Goal: Task Accomplishment & Management: Use online tool/utility

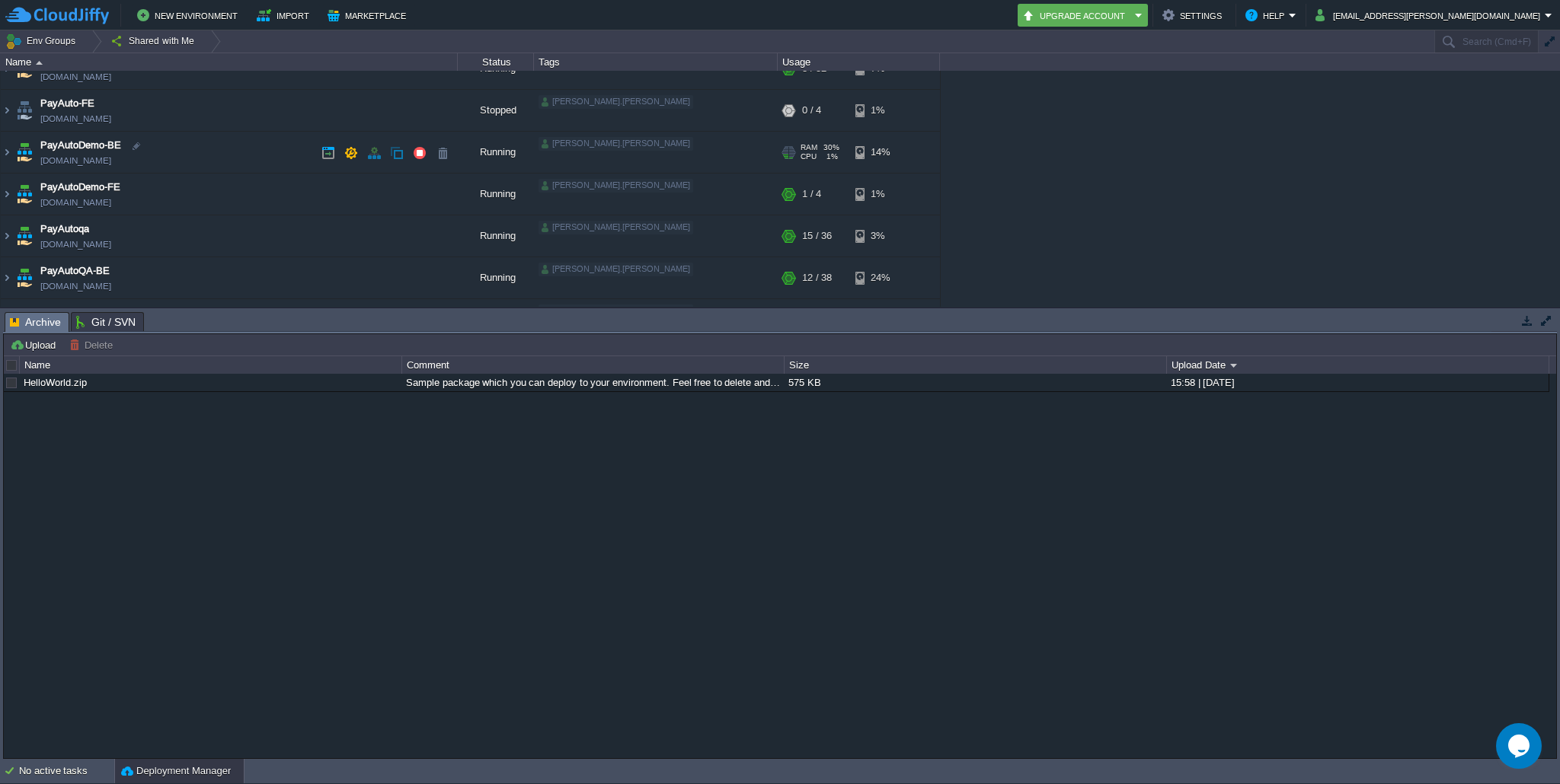
scroll to position [70, 0]
click at [6, 153] on img at bounding box center [7, 147] width 12 height 41
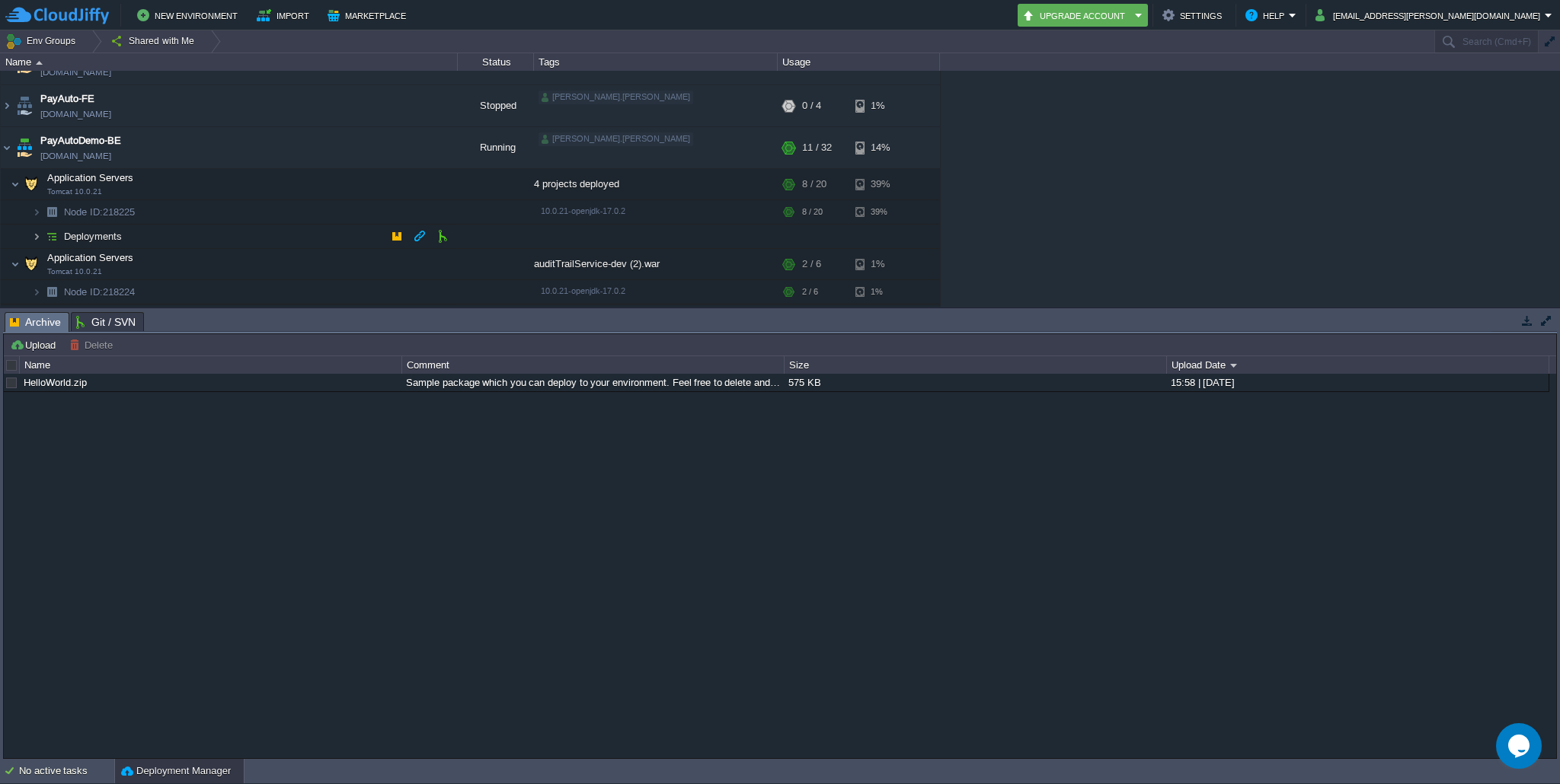
click at [34, 236] on img at bounding box center [36, 236] width 9 height 24
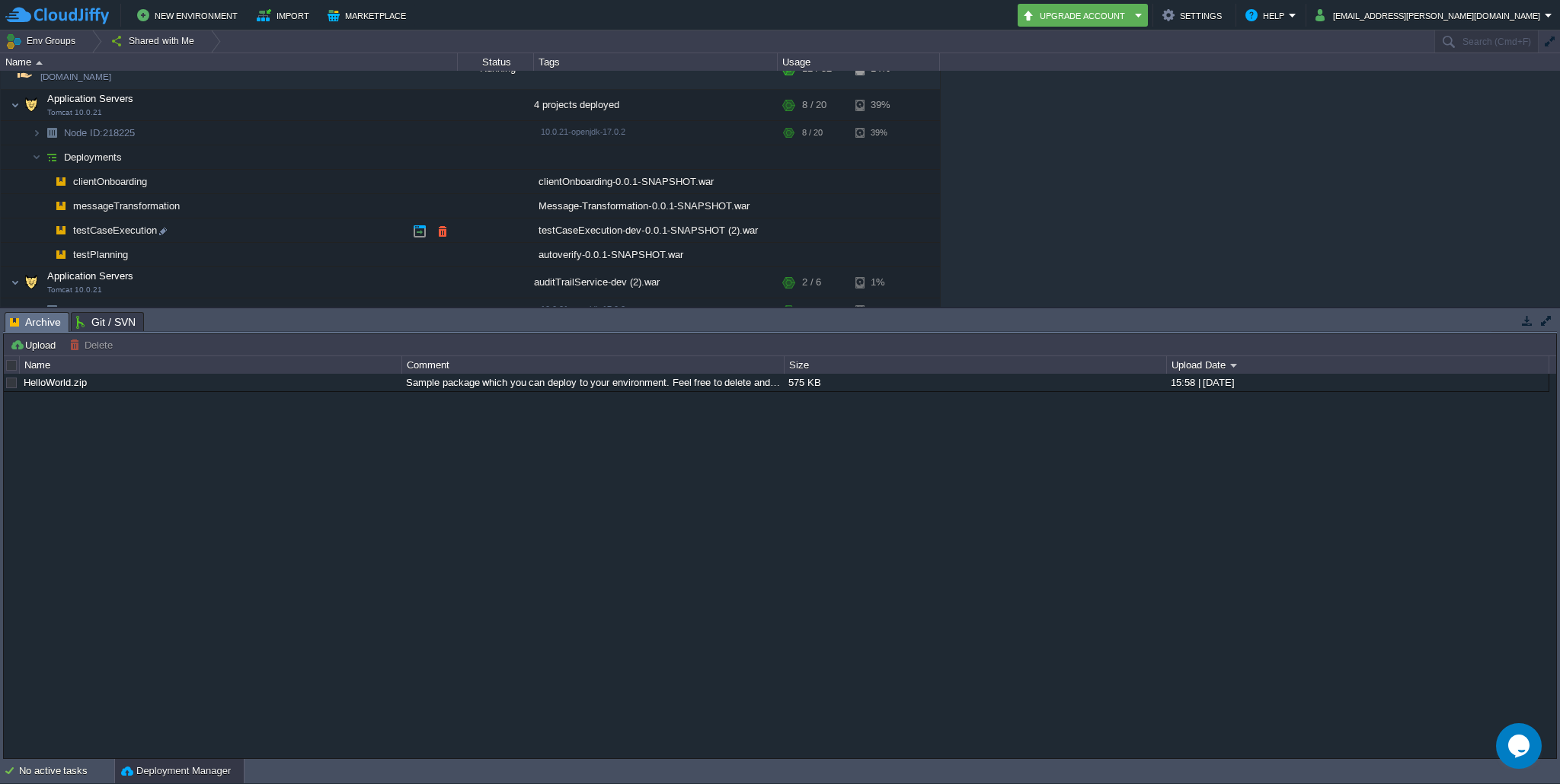
scroll to position [164, 0]
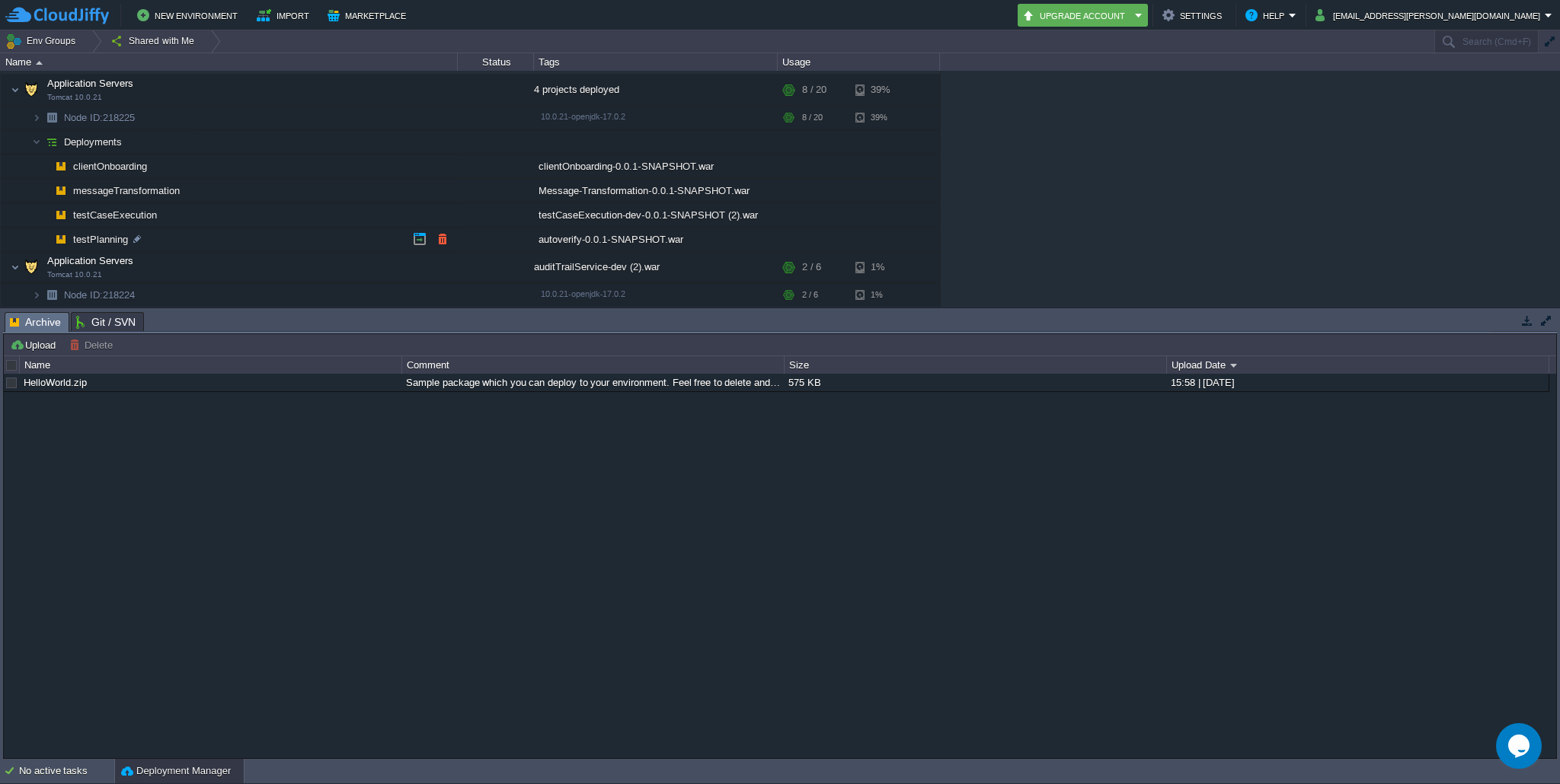
click at [99, 239] on span "testPlanning" at bounding box center [100, 238] width 59 height 13
click at [105, 194] on span "messageTransformation" at bounding box center [126, 190] width 110 height 13
type input "messageTransformation"
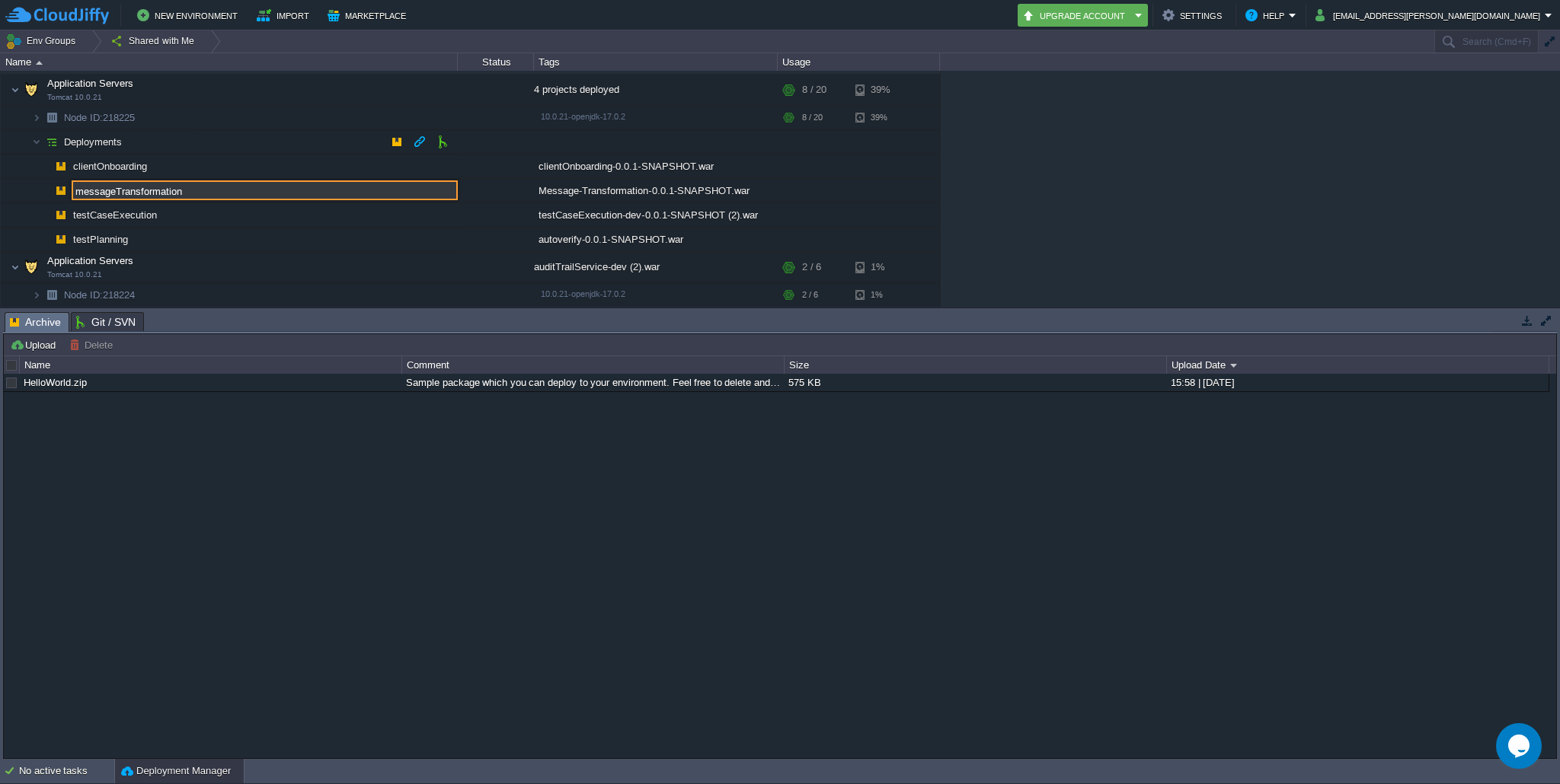
click at [106, 138] on span "Deployments" at bounding box center [93, 141] width 62 height 13
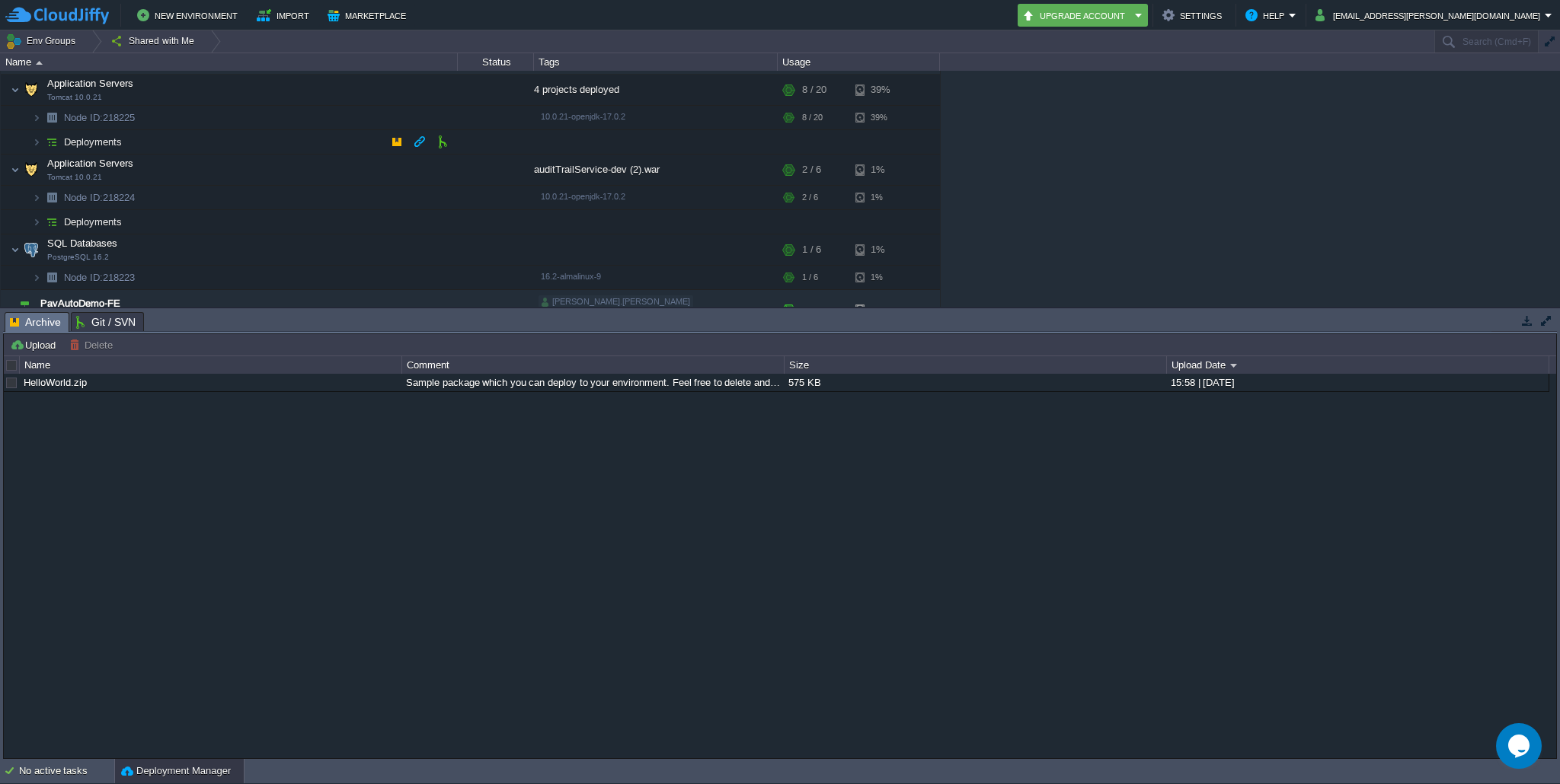
click at [106, 138] on span "Deployments" at bounding box center [93, 141] width 62 height 13
click at [36, 140] on img at bounding box center [36, 142] width 9 height 24
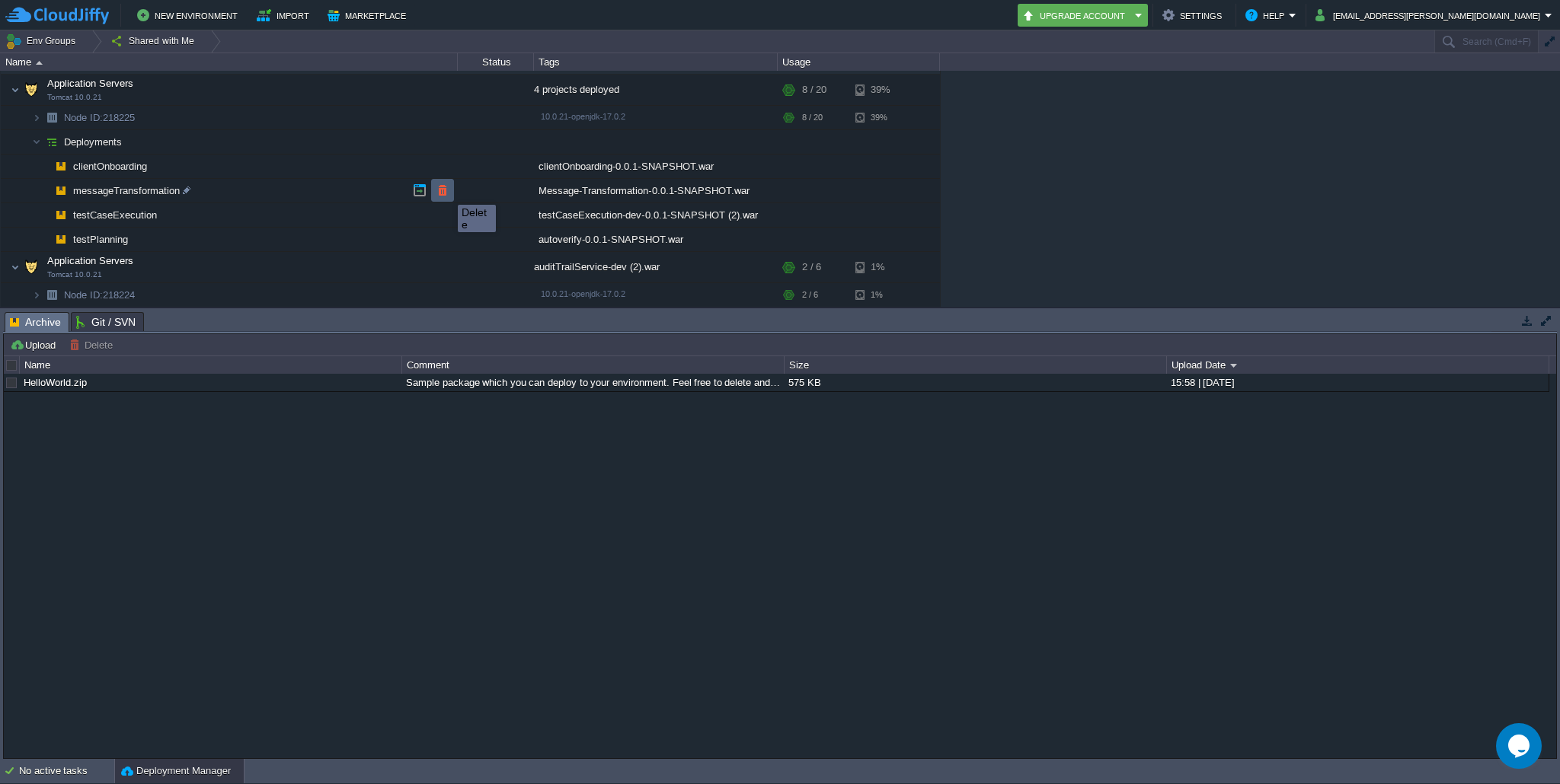
click at [445, 191] on button "button" at bounding box center [442, 191] width 14 height 14
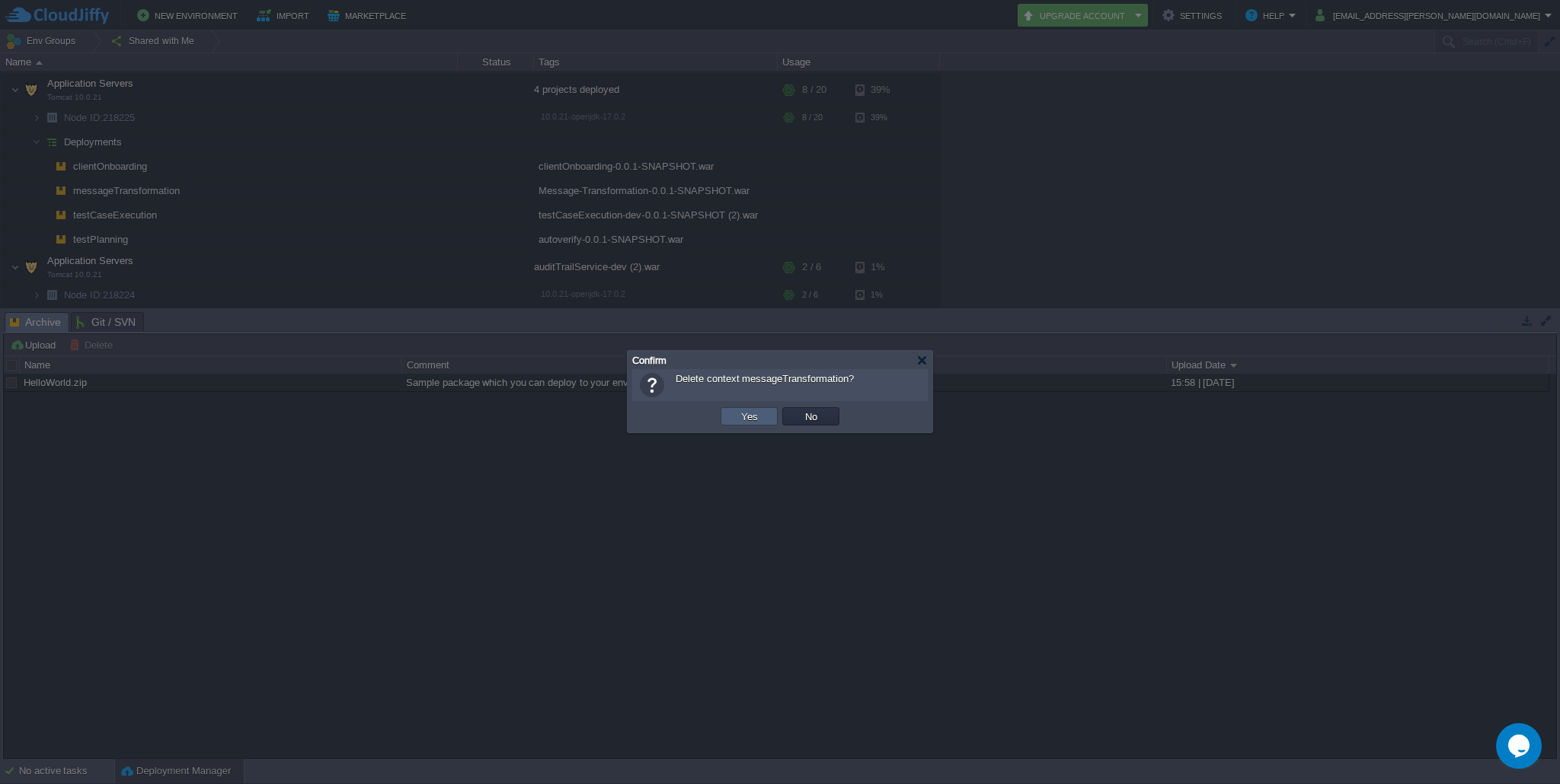
click at [750, 413] on button "Yes" at bounding box center [750, 416] width 26 height 14
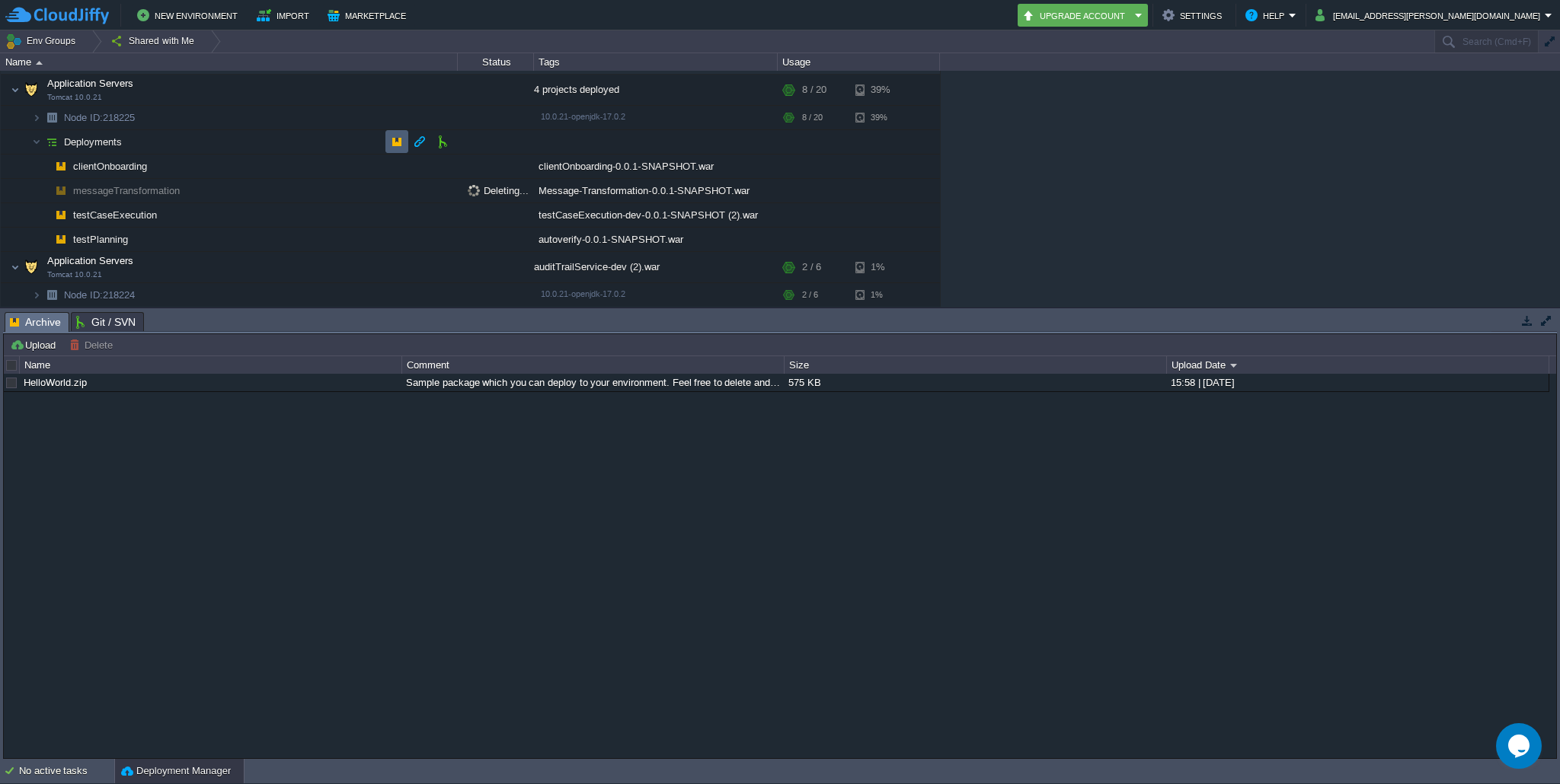
click at [391, 145] on button "button" at bounding box center [397, 142] width 14 height 14
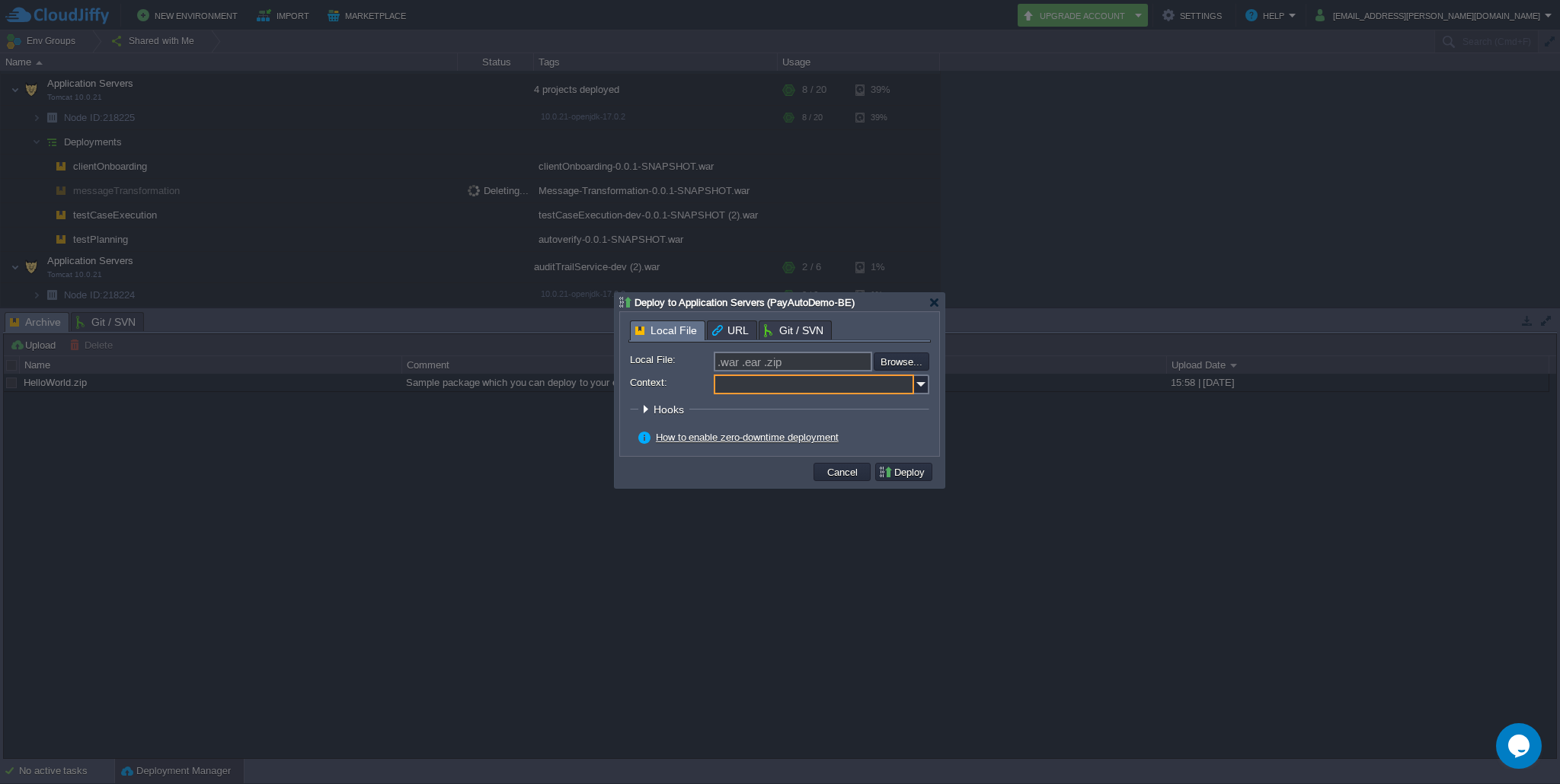
click at [780, 385] on input "Context:" at bounding box center [814, 385] width 201 height 20
paste input "messageTransformation"
type input "messageTransformation"
click at [912, 367] on input "file" at bounding box center [833, 362] width 193 height 18
type input "C:\fakepath\Message-Transformation-0.0.1-SNAPSHOT.war"
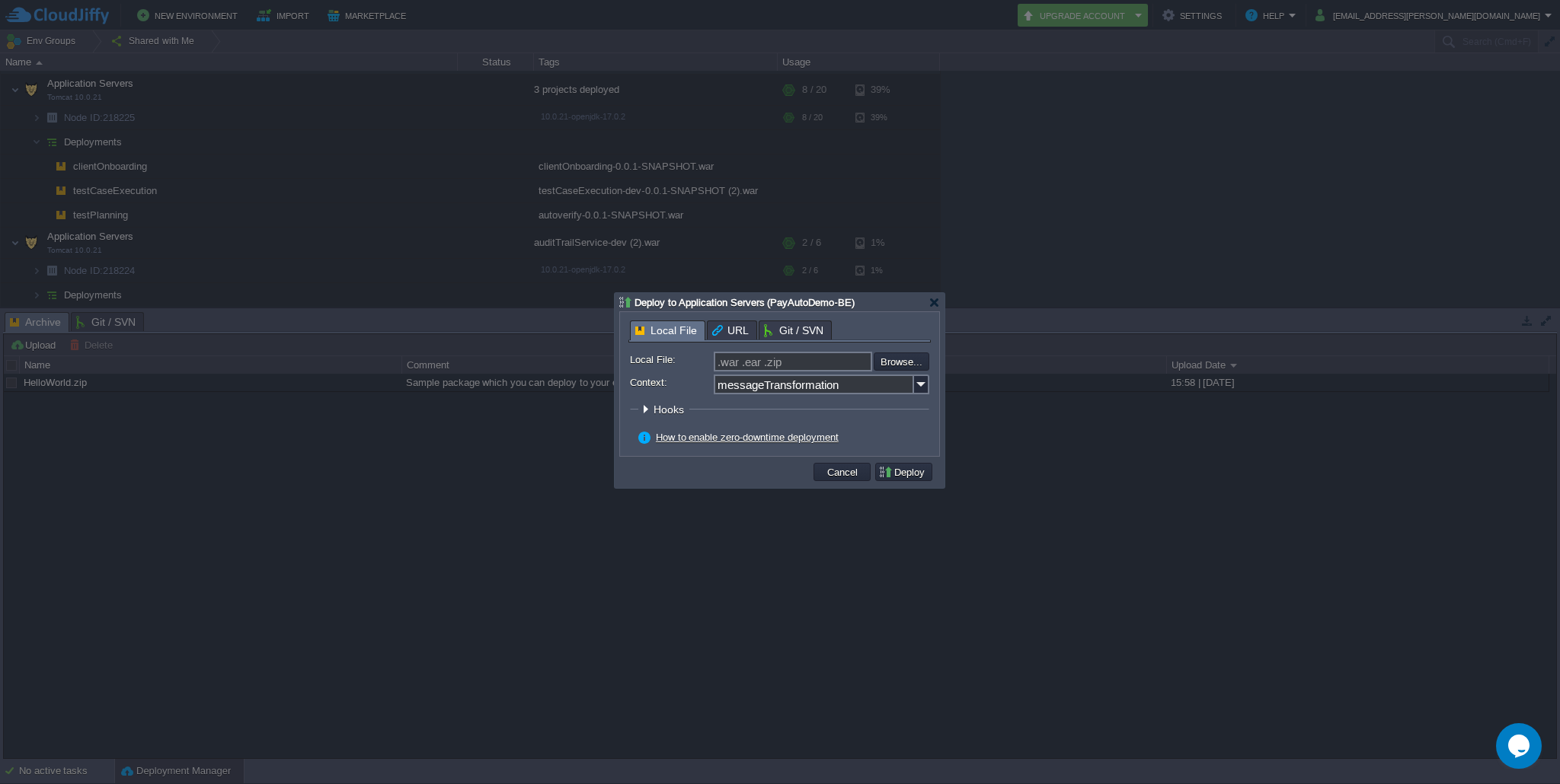
type input "Message-Transformation-0.0.1-SNAPSHOT.war"
click at [905, 476] on button "Deploy" at bounding box center [903, 472] width 51 height 14
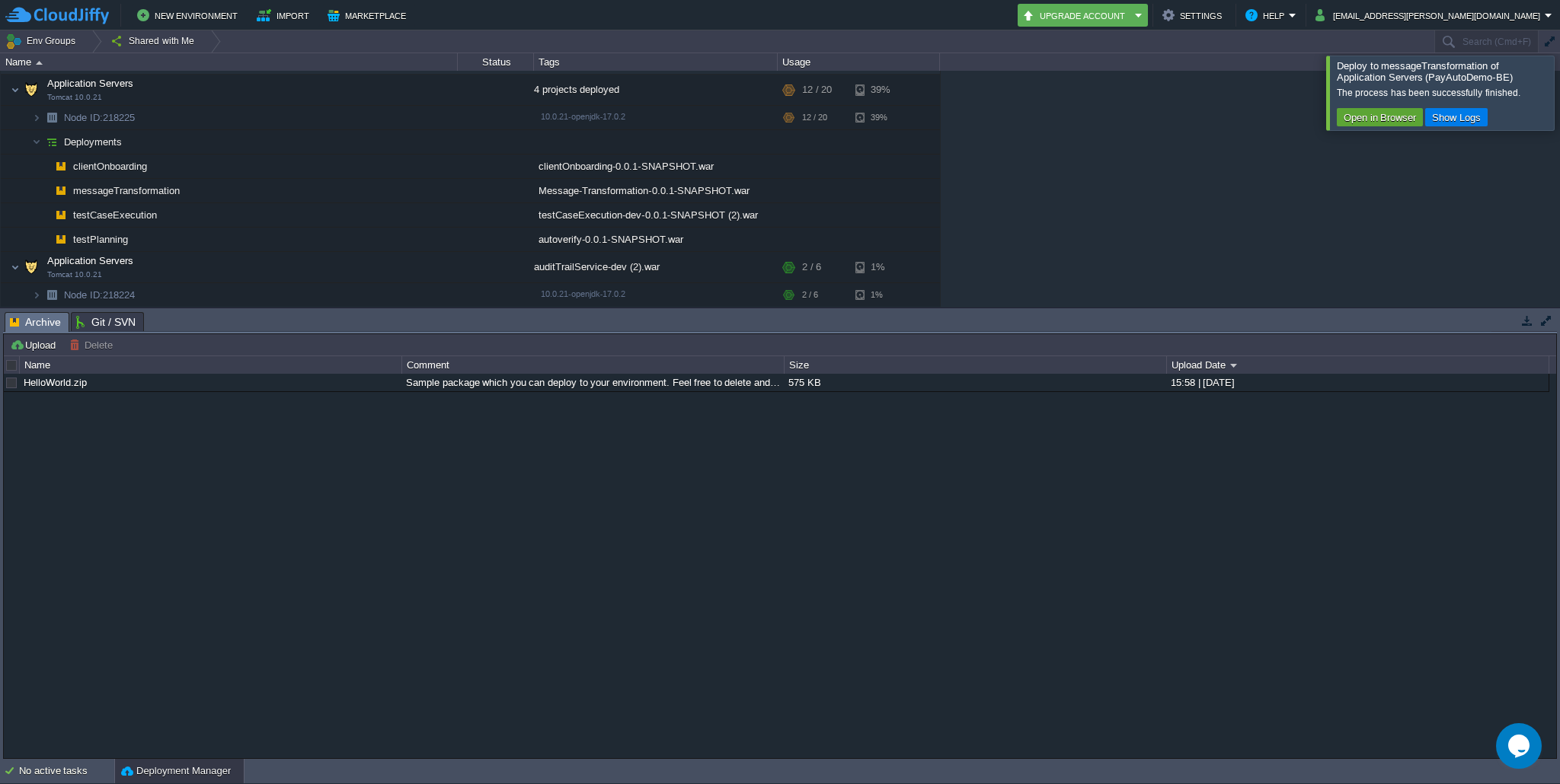
click at [1559, 99] on div at bounding box center [1579, 92] width 0 height 74
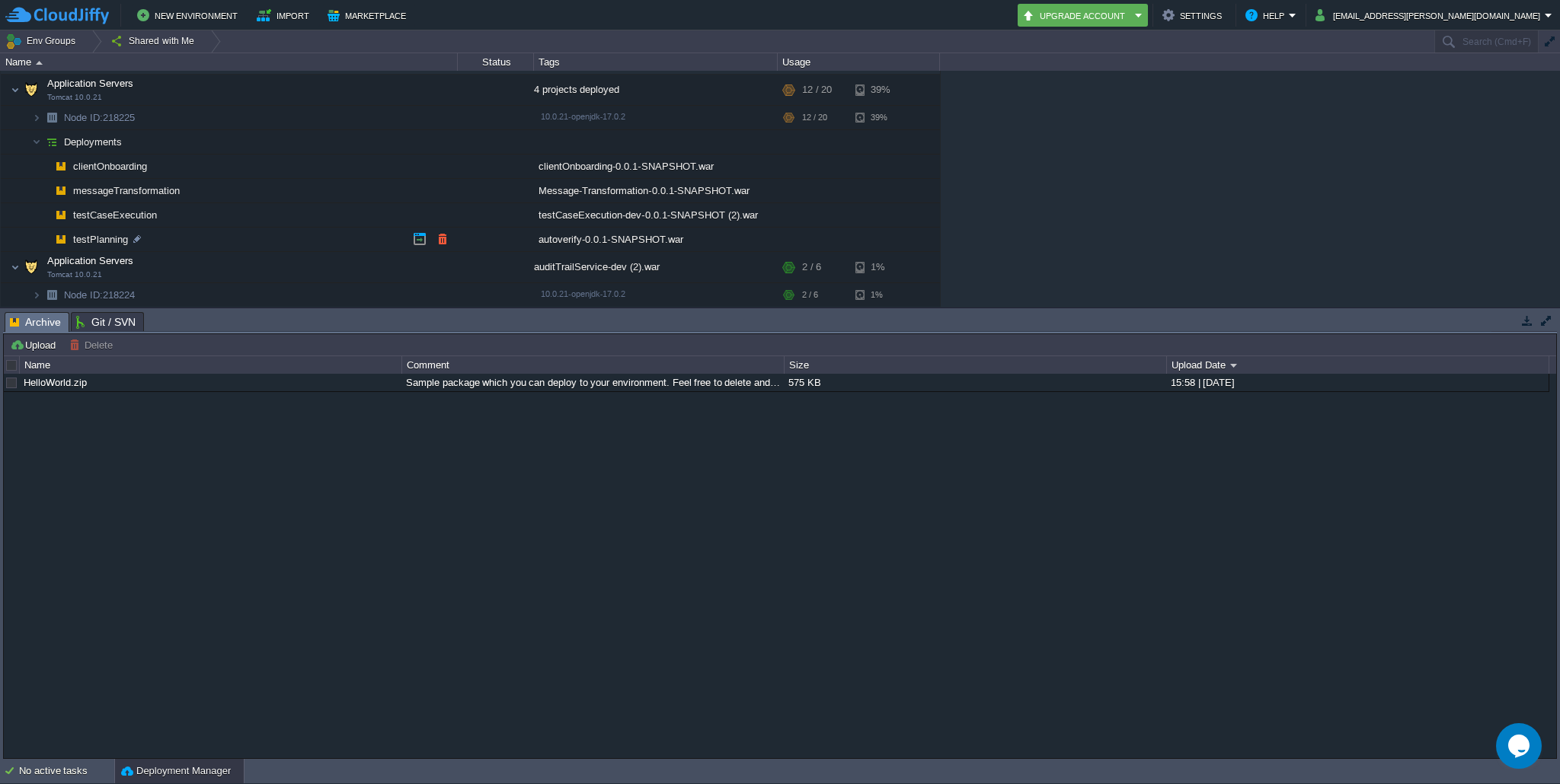
click at [101, 239] on span "testPlanning" at bounding box center [100, 238] width 59 height 13
type input "testPlanning"
click at [21, 236] on img at bounding box center [21, 235] width 21 height 14
click at [441, 239] on button "button" at bounding box center [442, 239] width 14 height 14
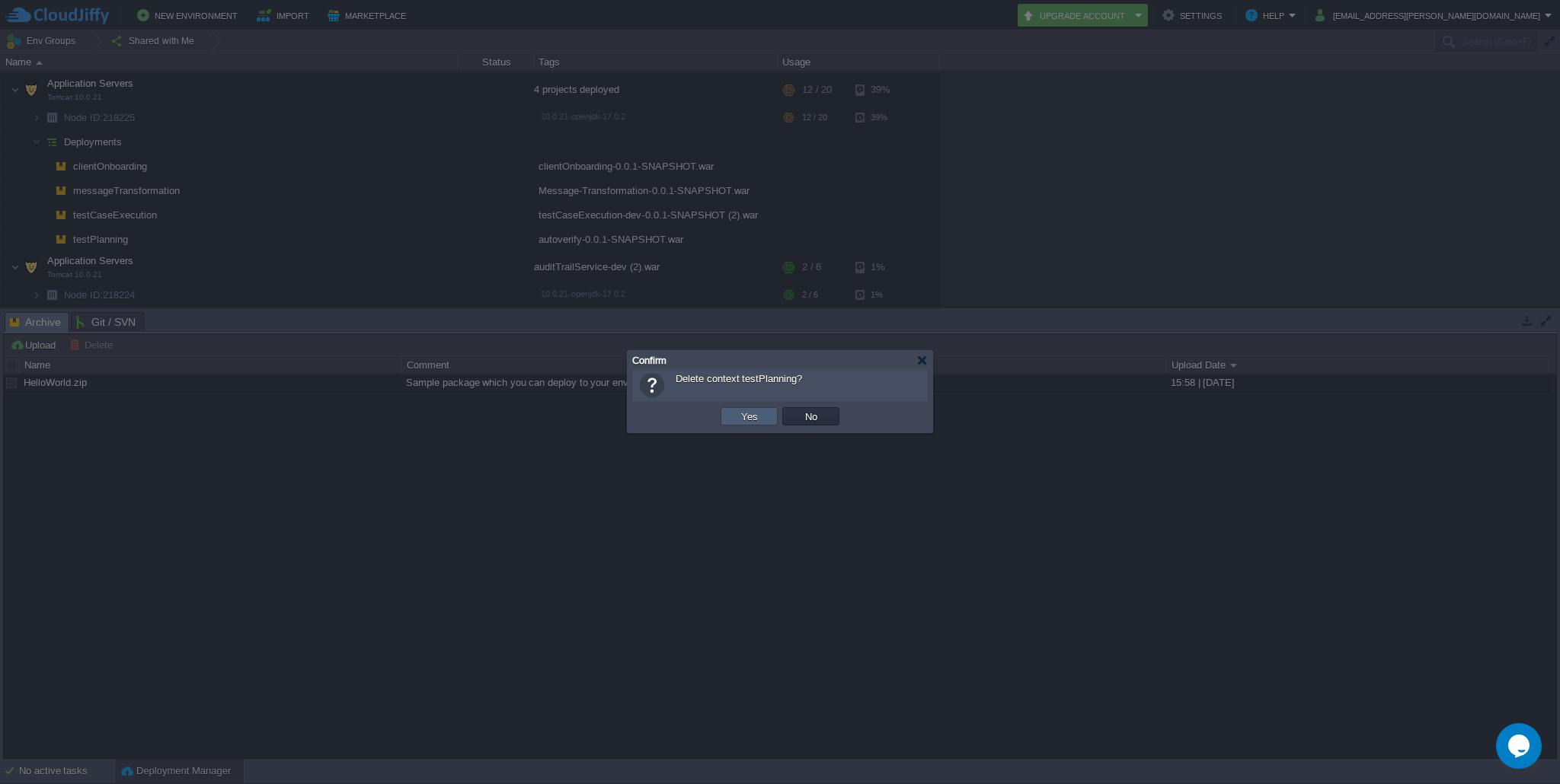
click at [738, 418] on button "Yes" at bounding box center [750, 416] width 26 height 14
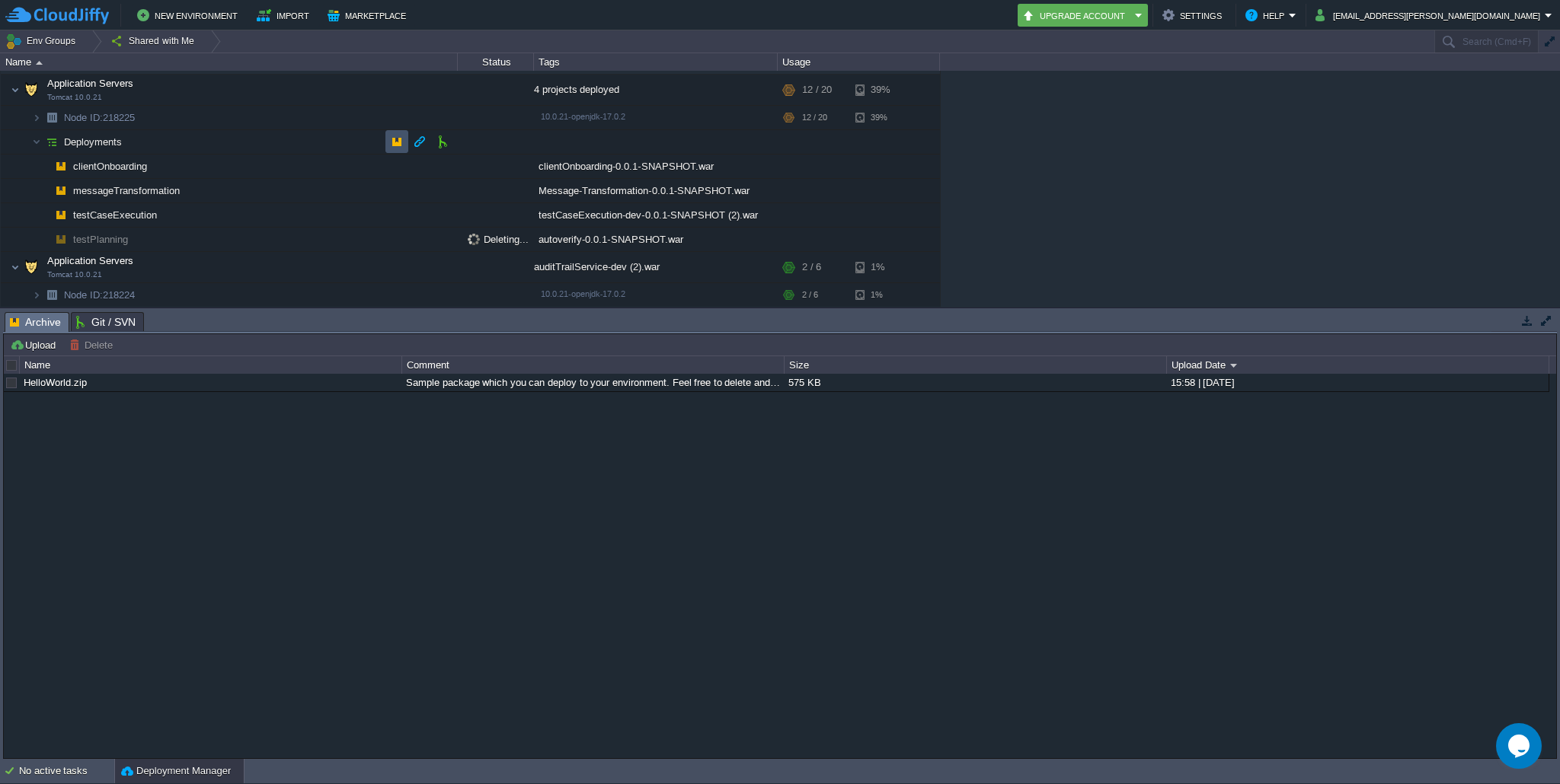
click at [392, 140] on button "button" at bounding box center [397, 142] width 14 height 14
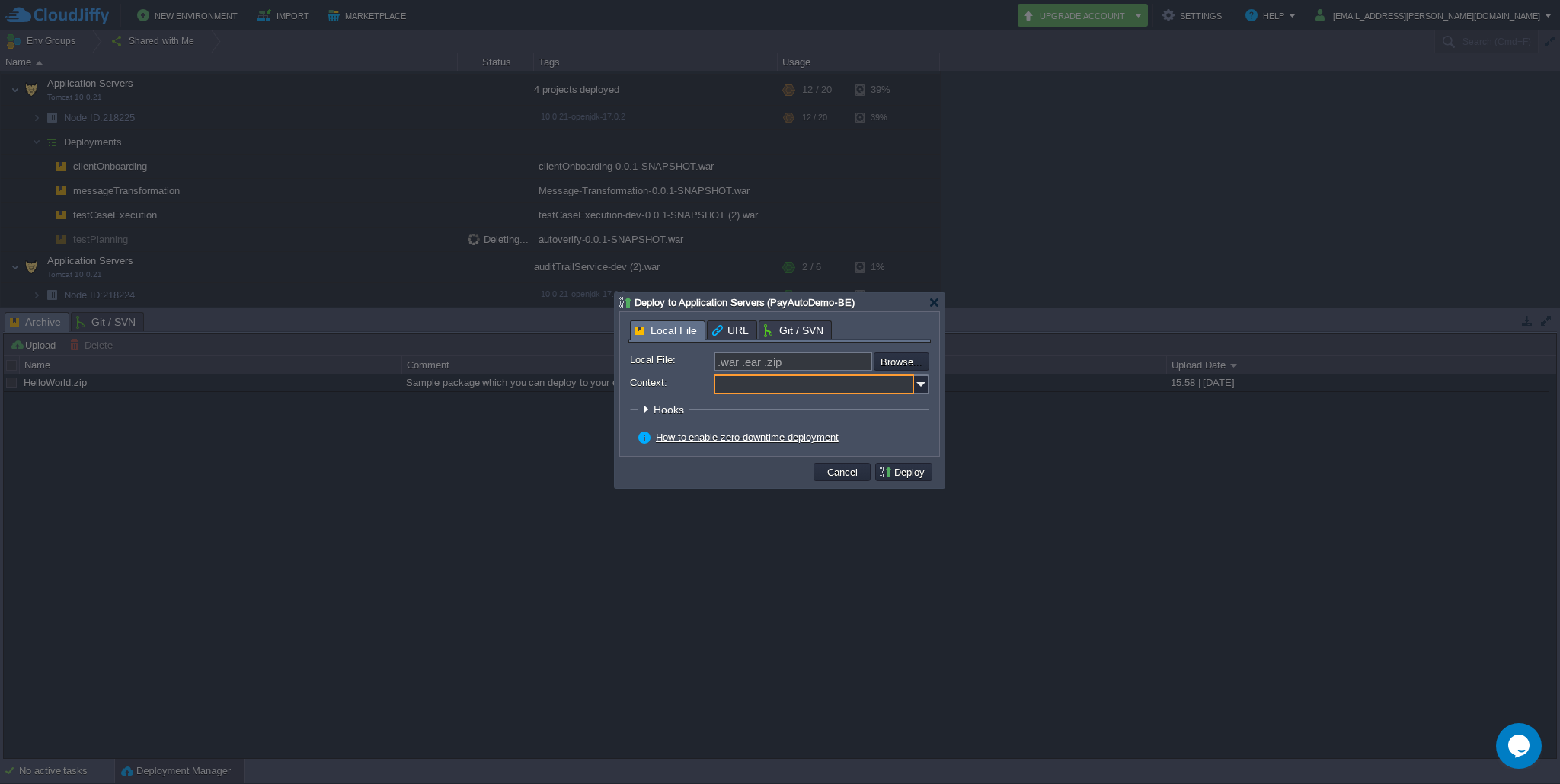
click at [754, 387] on input "Context:" at bounding box center [814, 385] width 201 height 20
paste input "testPlanning"
type input "testPlanning"
click at [901, 362] on input "file" at bounding box center [833, 362] width 193 height 18
click at [910, 365] on input "file" at bounding box center [833, 362] width 193 height 18
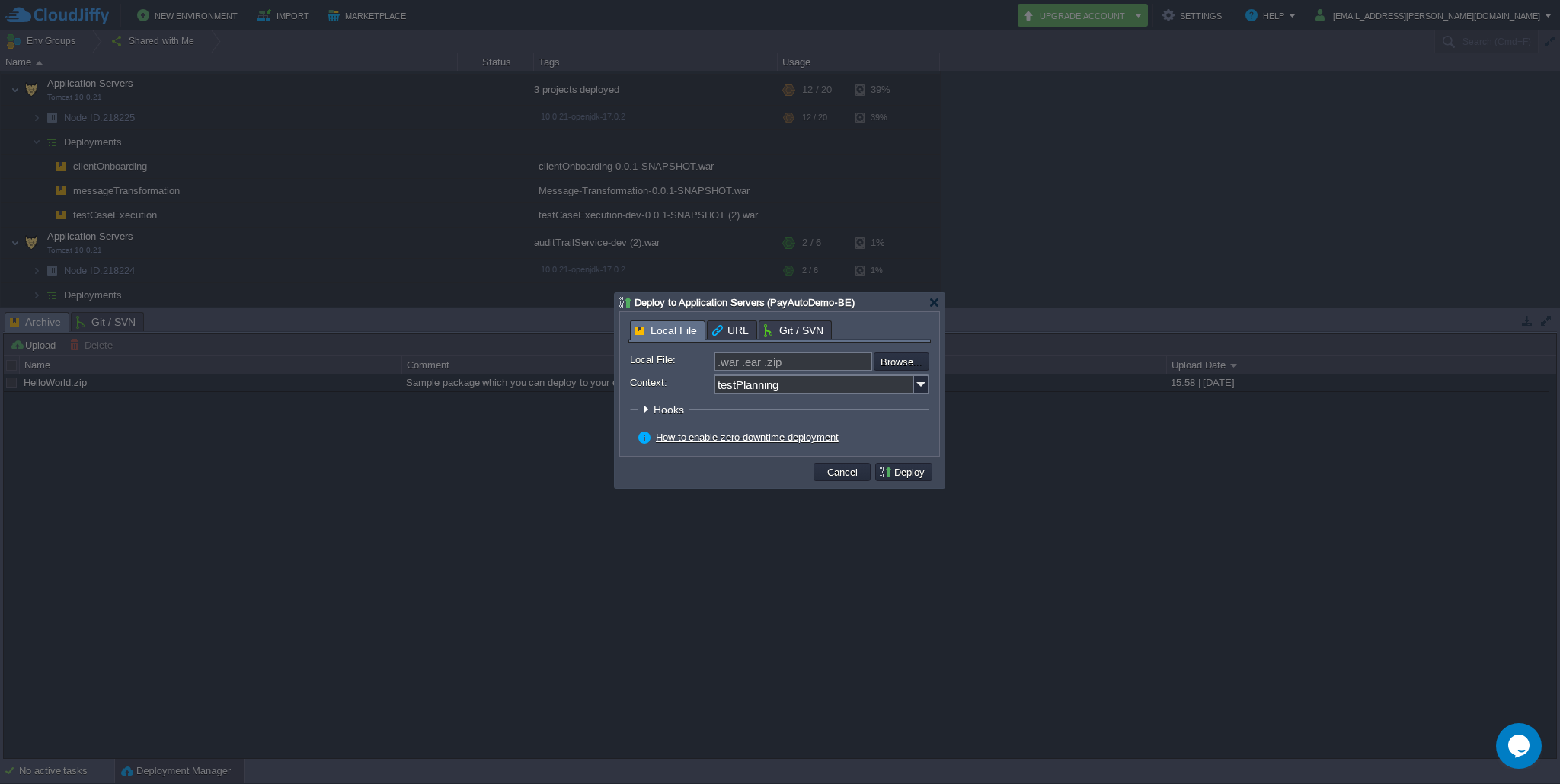
type input "C:\fakepath\autoverify-0.0.1-SNAPSHOT.war"
type input "autoverify-0.0.1-SNAPSHOT.war"
click at [925, 469] on button "Deploy" at bounding box center [903, 472] width 51 height 14
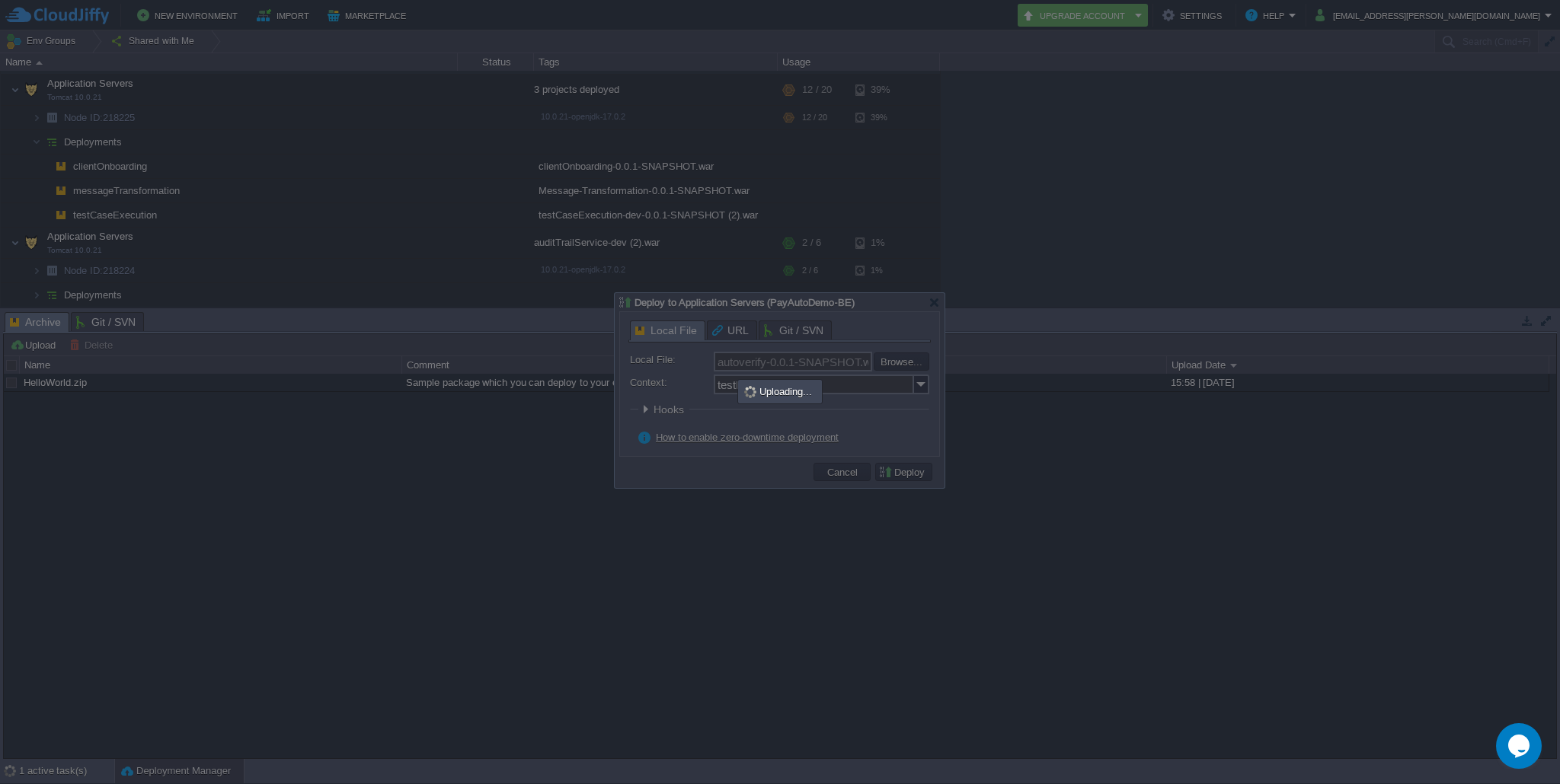
click at [530, 575] on div at bounding box center [780, 392] width 1560 height 784
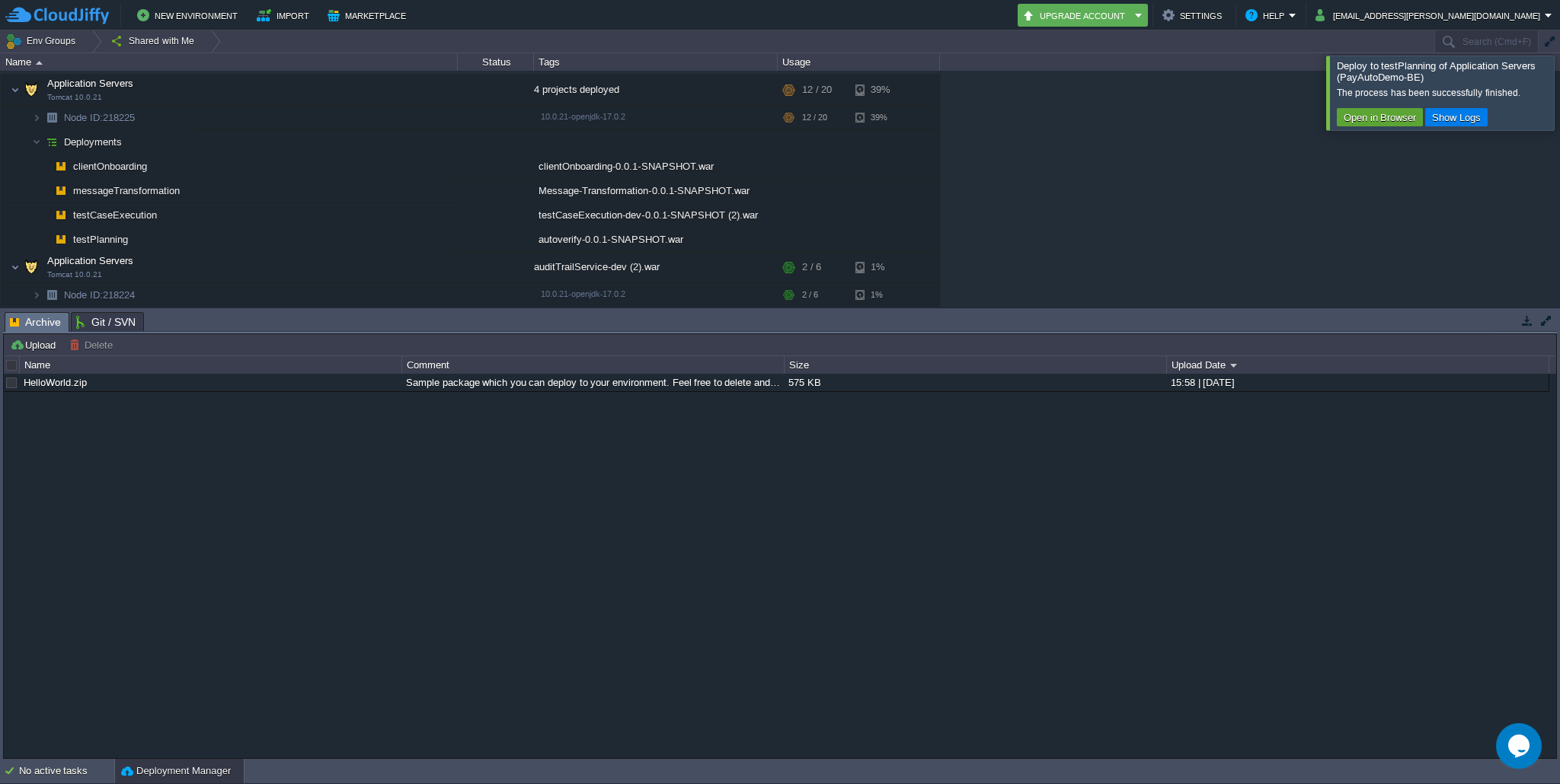
click at [1559, 100] on div at bounding box center [1579, 92] width 0 height 74
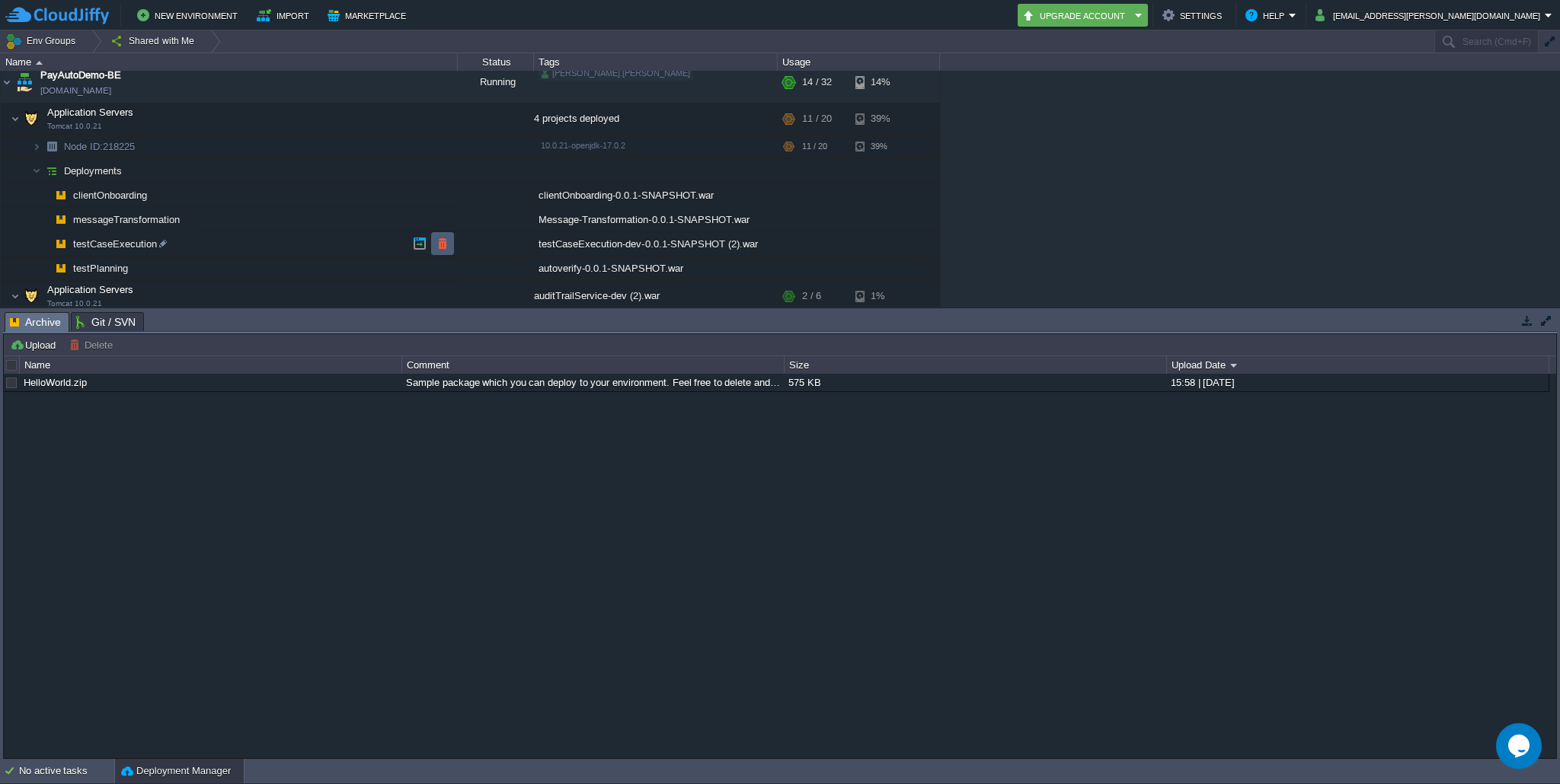
scroll to position [135, 0]
click at [314, 145] on button "button" at bounding box center [321, 145] width 14 height 14
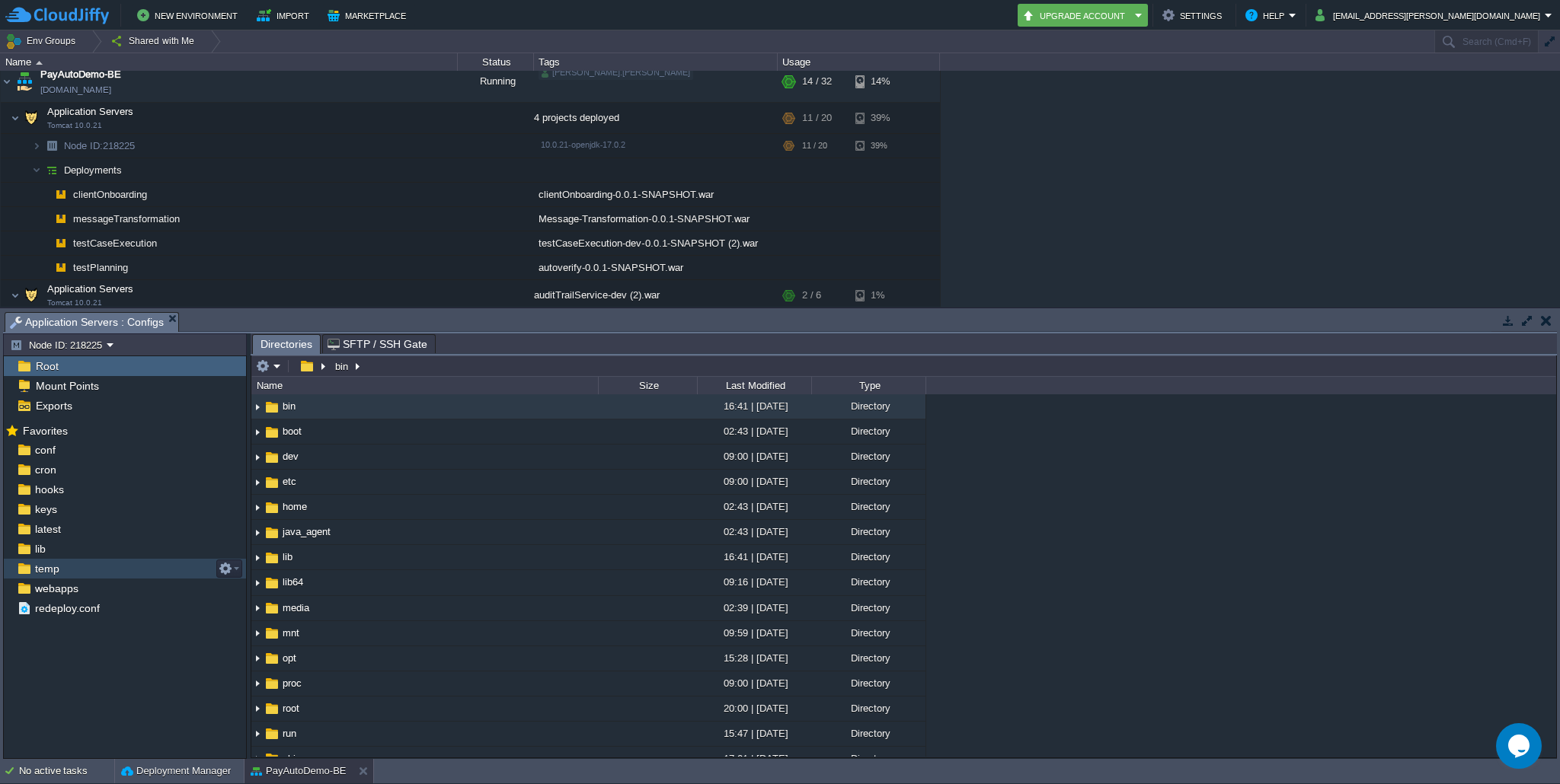
click at [27, 568] on img at bounding box center [24, 568] width 16 height 20
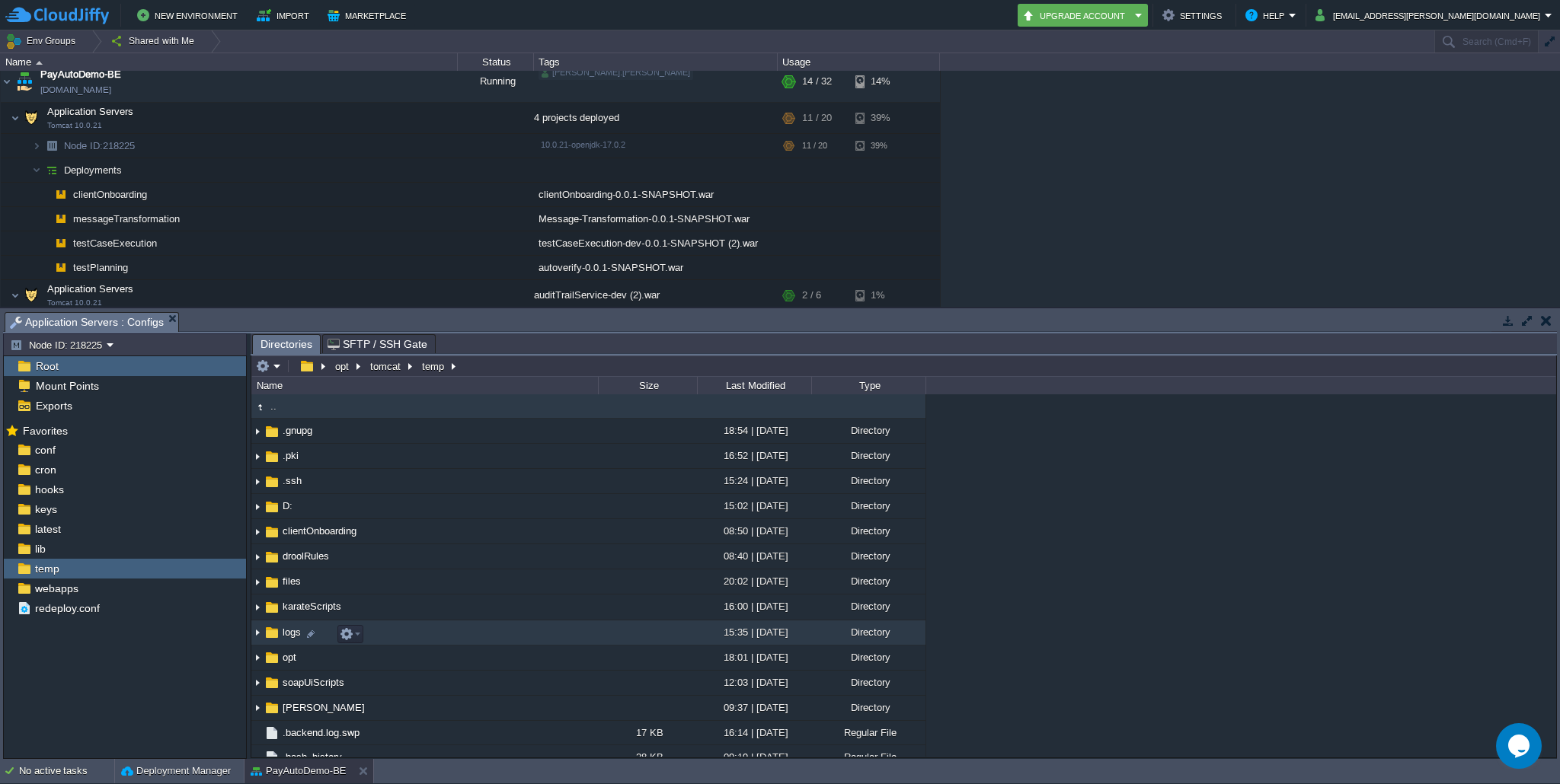
click at [254, 639] on img at bounding box center [258, 633] width 12 height 24
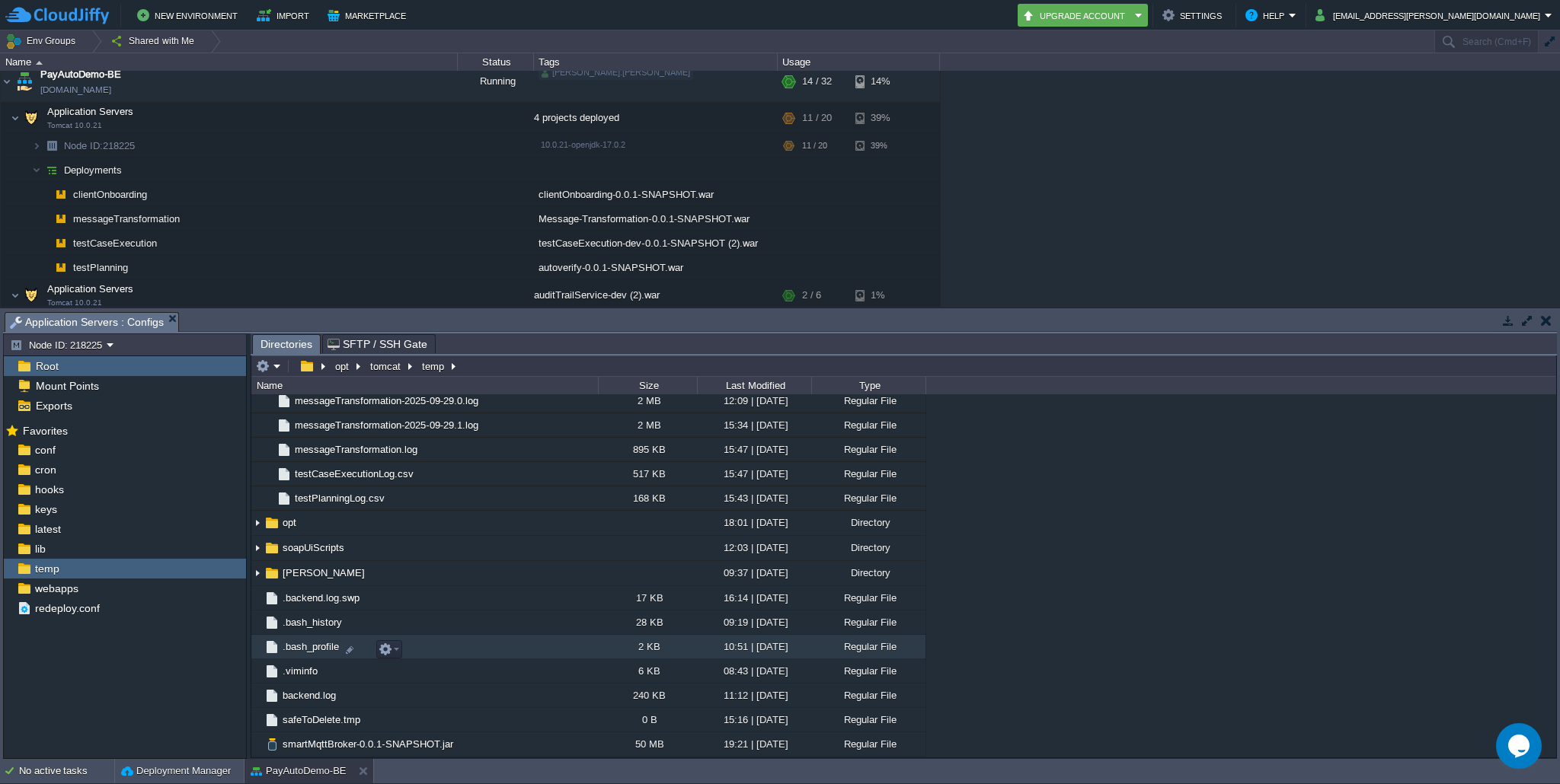
scroll to position [2522, 0]
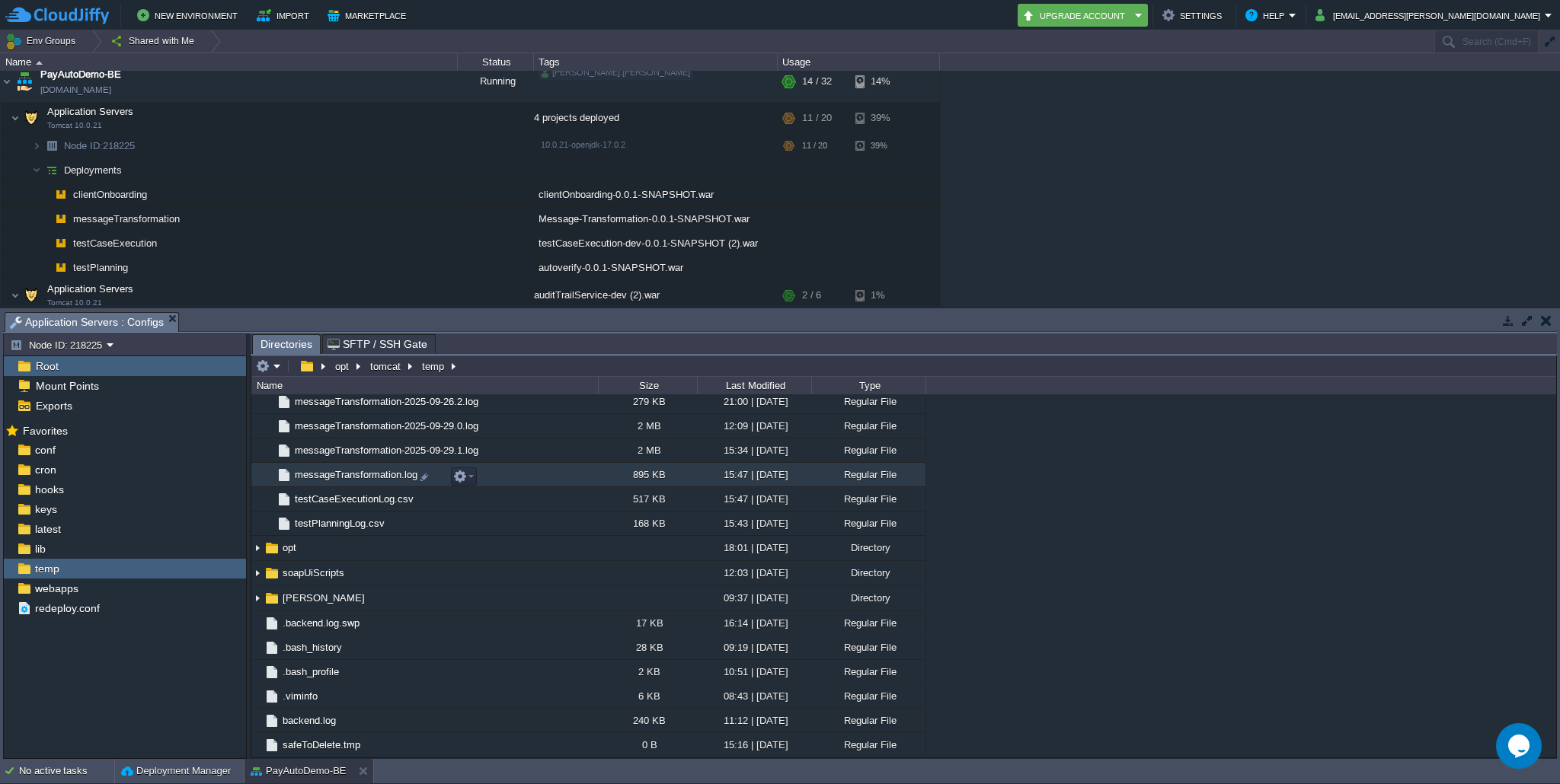
click at [354, 480] on span "messageTransformation.log" at bounding box center [356, 474] width 127 height 13
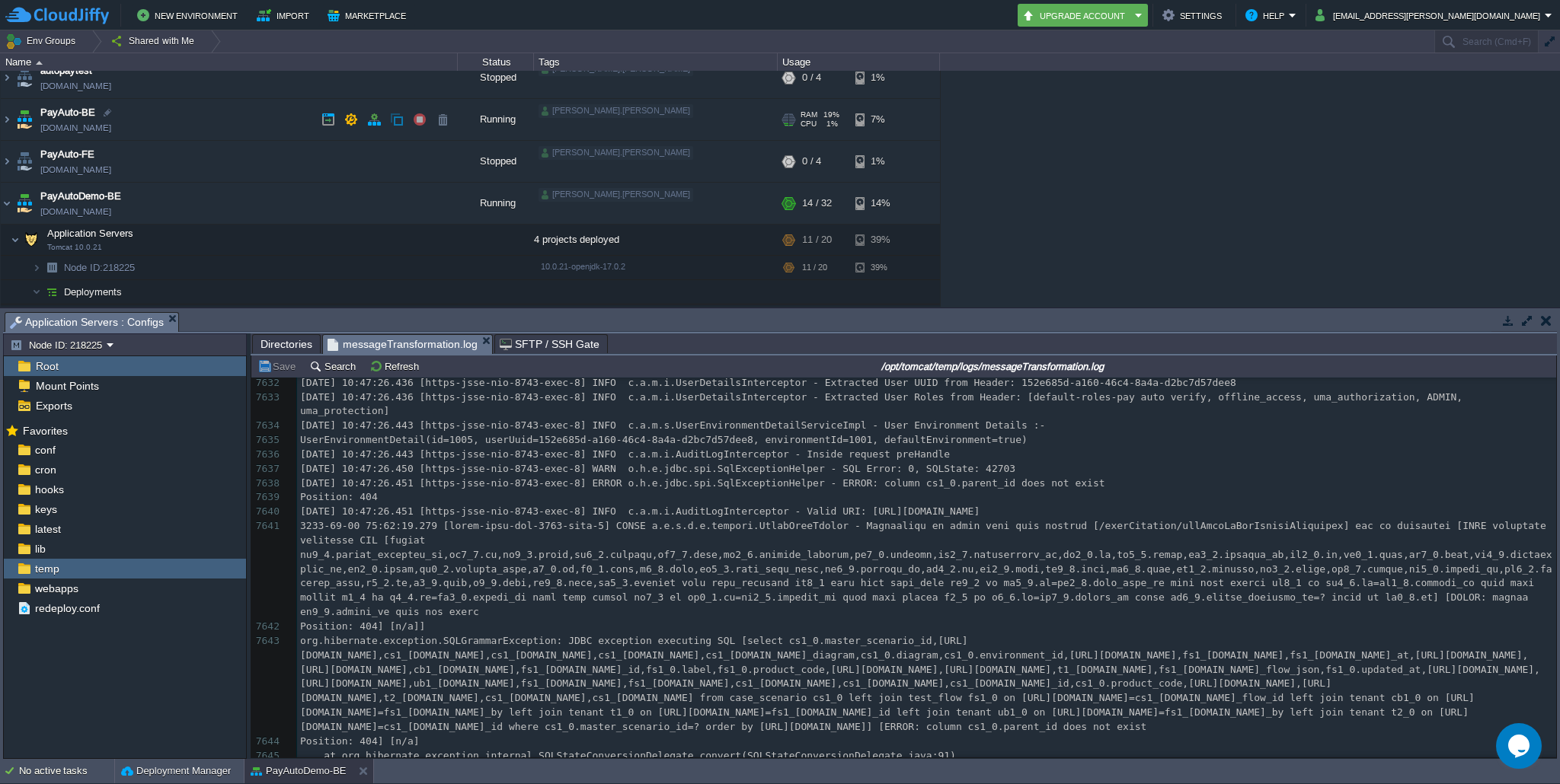
scroll to position [0, 0]
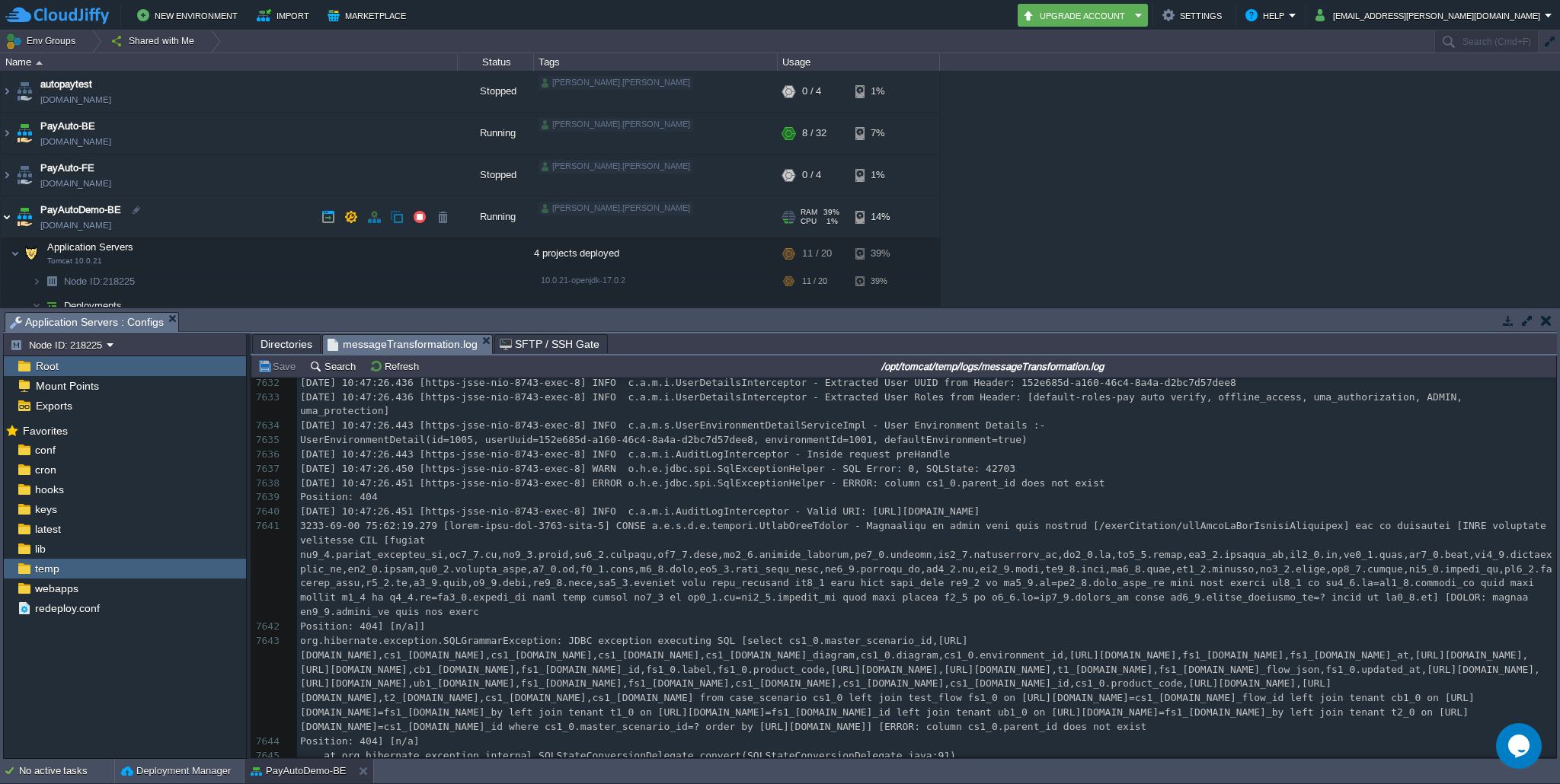
click at [5, 217] on img at bounding box center [7, 217] width 12 height 41
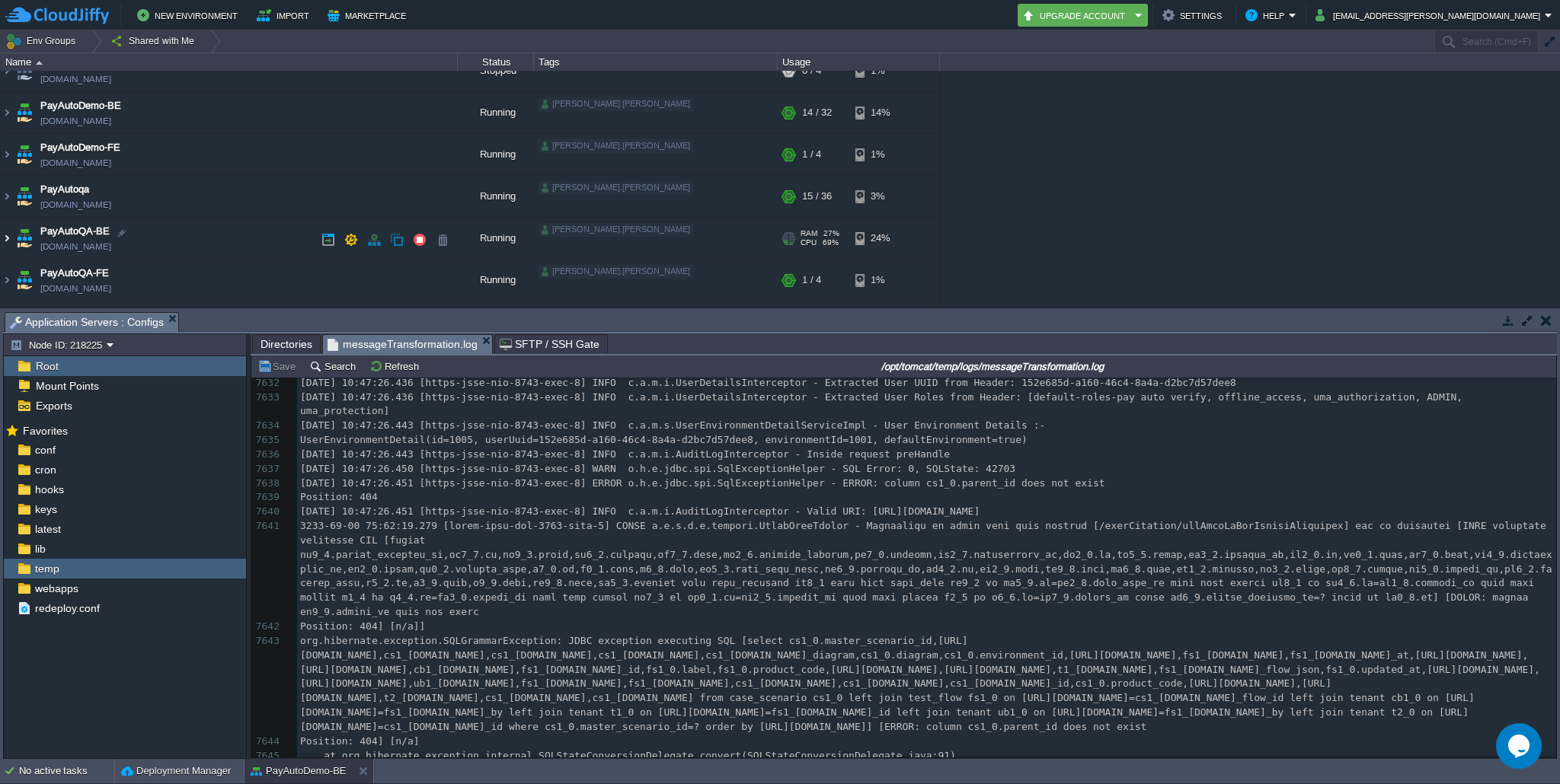
scroll to position [115, 0]
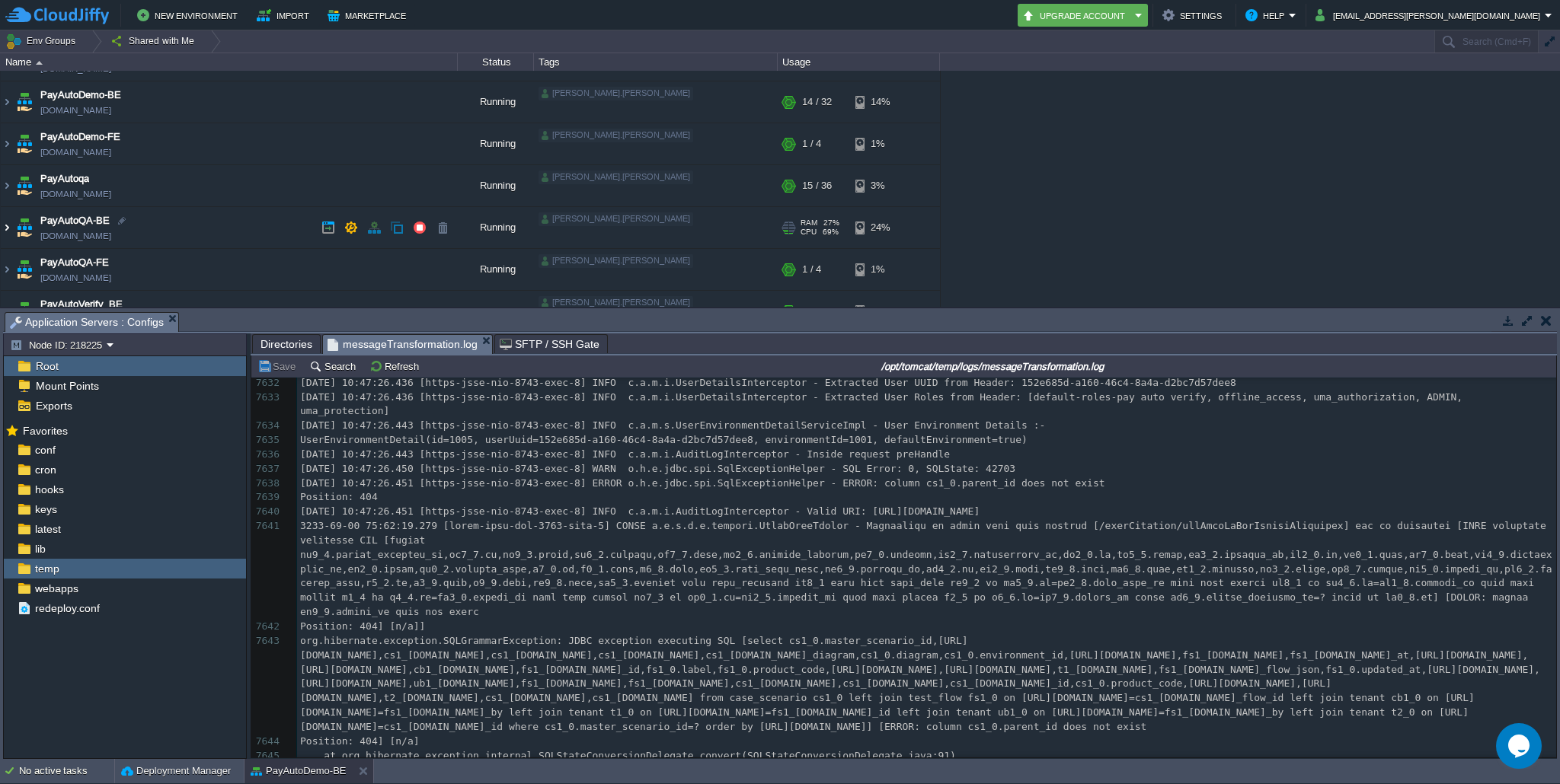
click at [8, 225] on img at bounding box center [7, 227] width 12 height 41
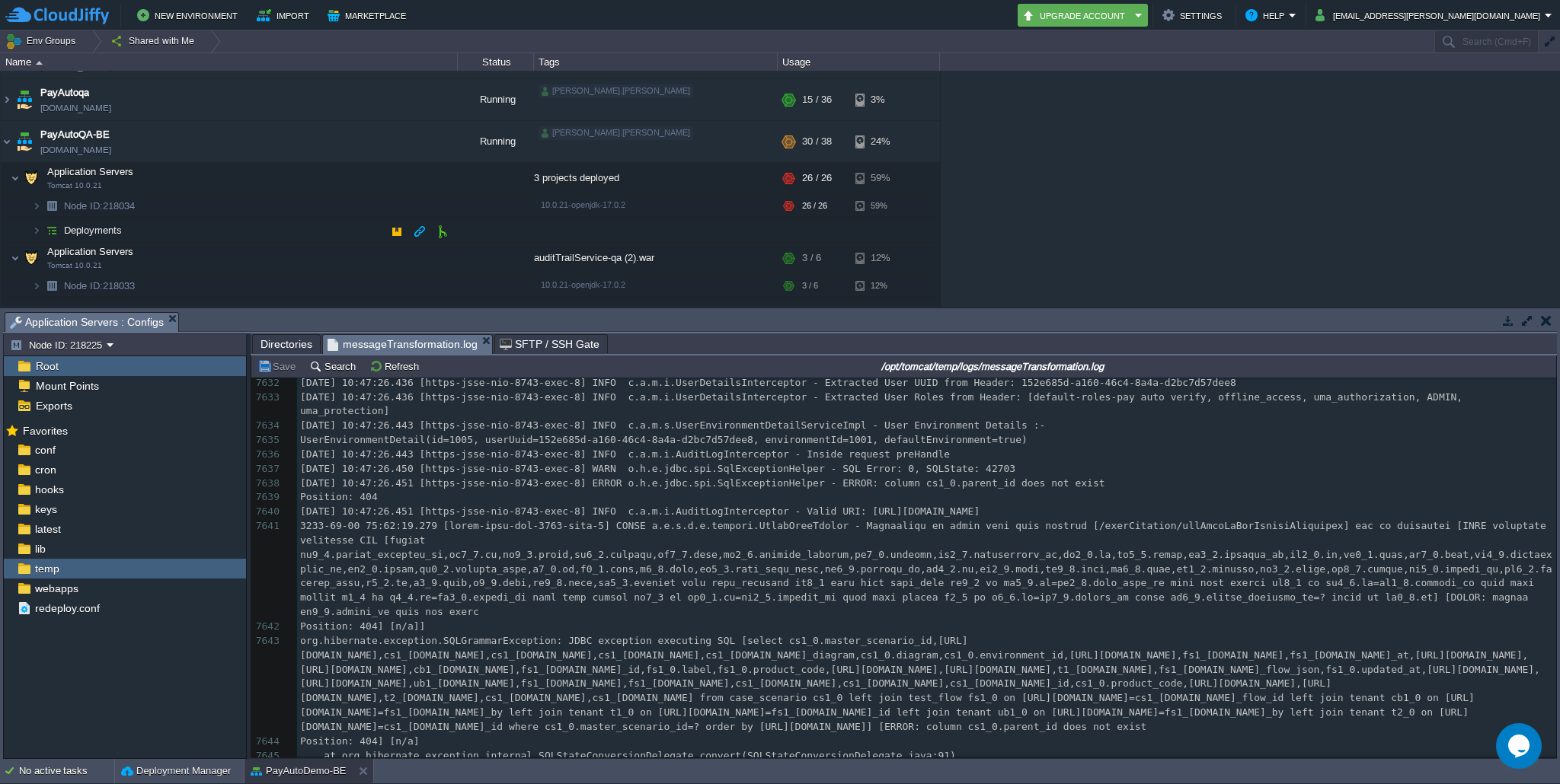
scroll to position [225, 0]
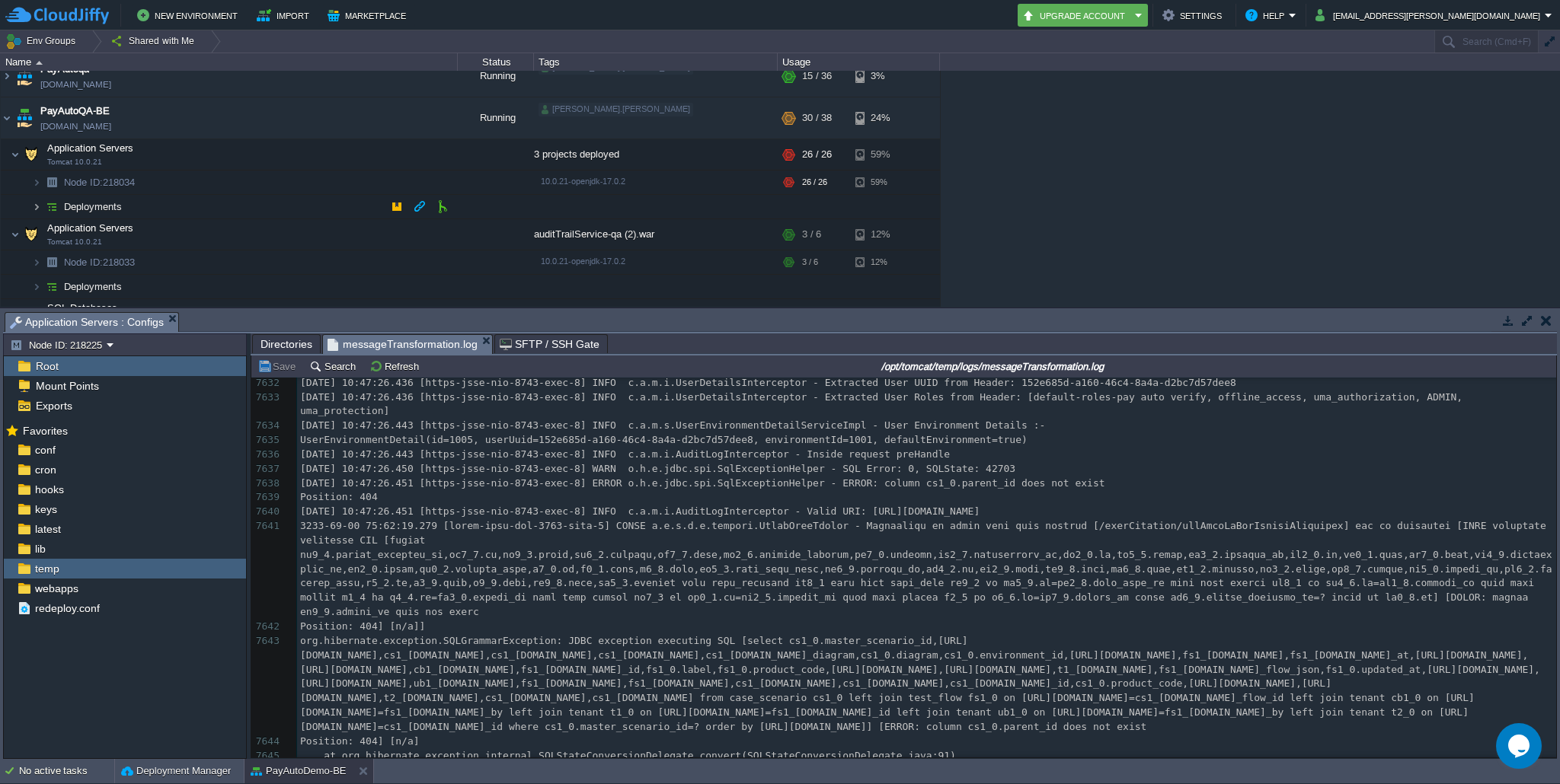
click at [36, 210] on img at bounding box center [36, 207] width 9 height 24
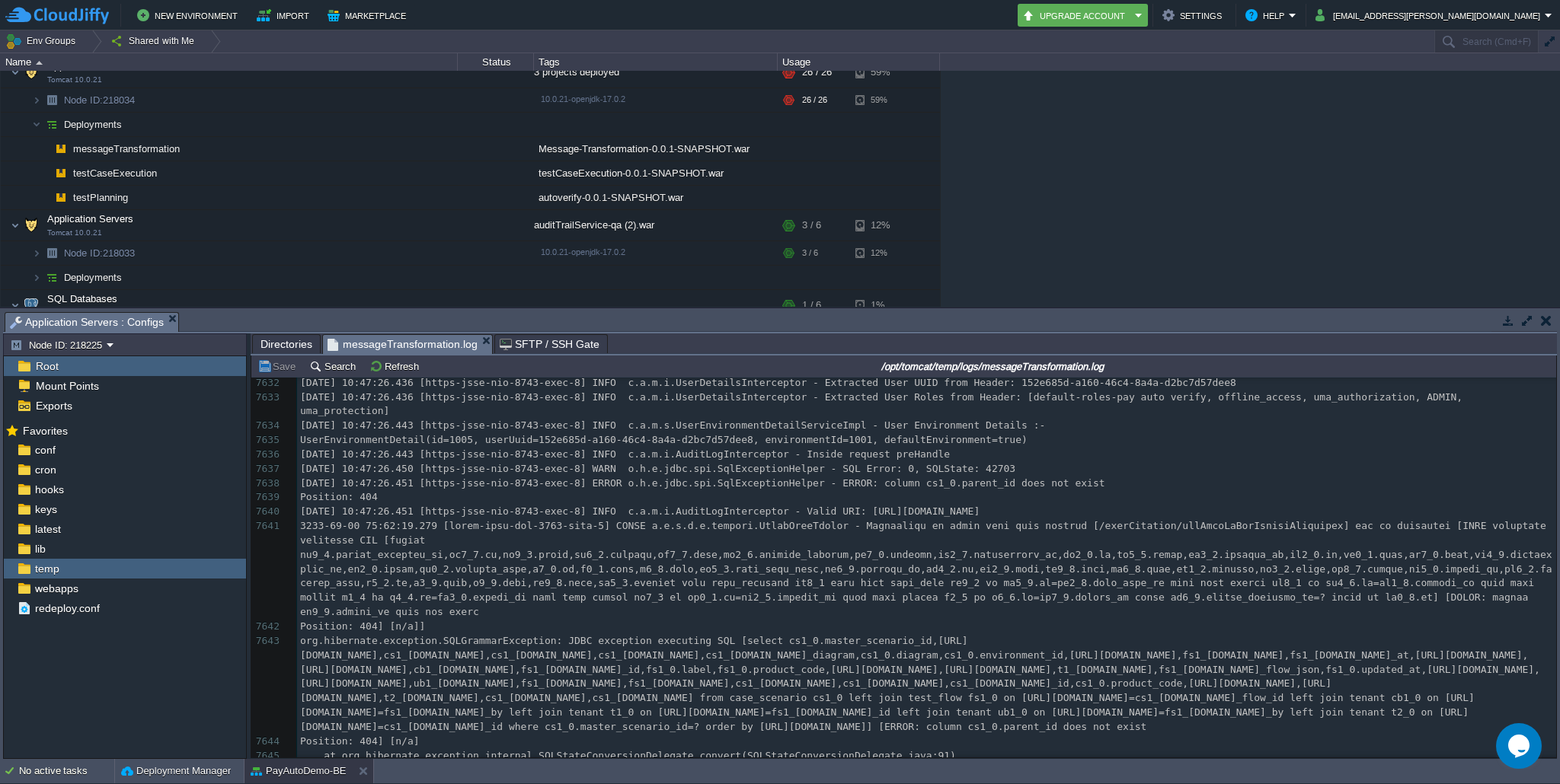
scroll to position [0, 0]
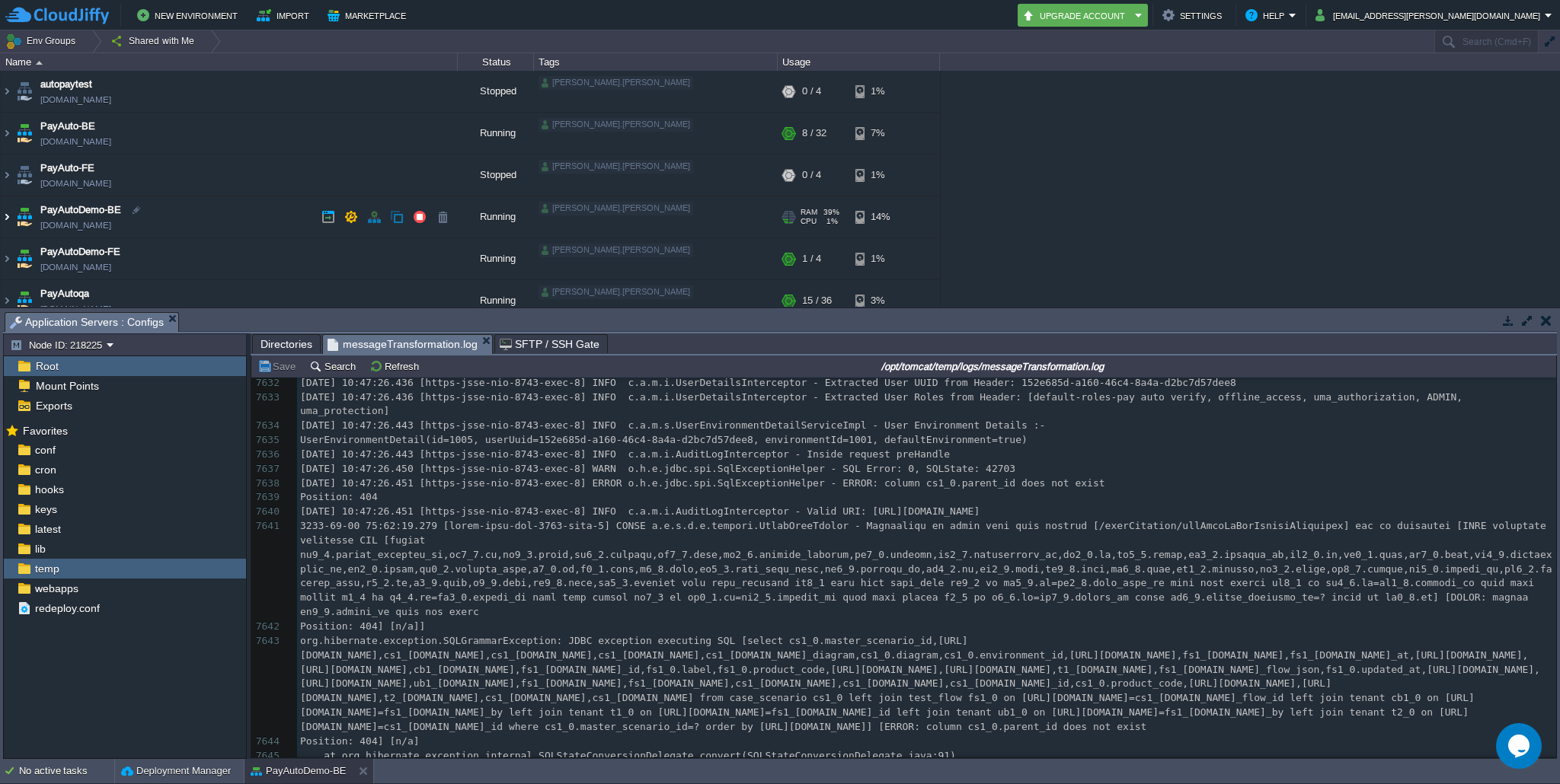
click at [8, 214] on img at bounding box center [7, 217] width 12 height 41
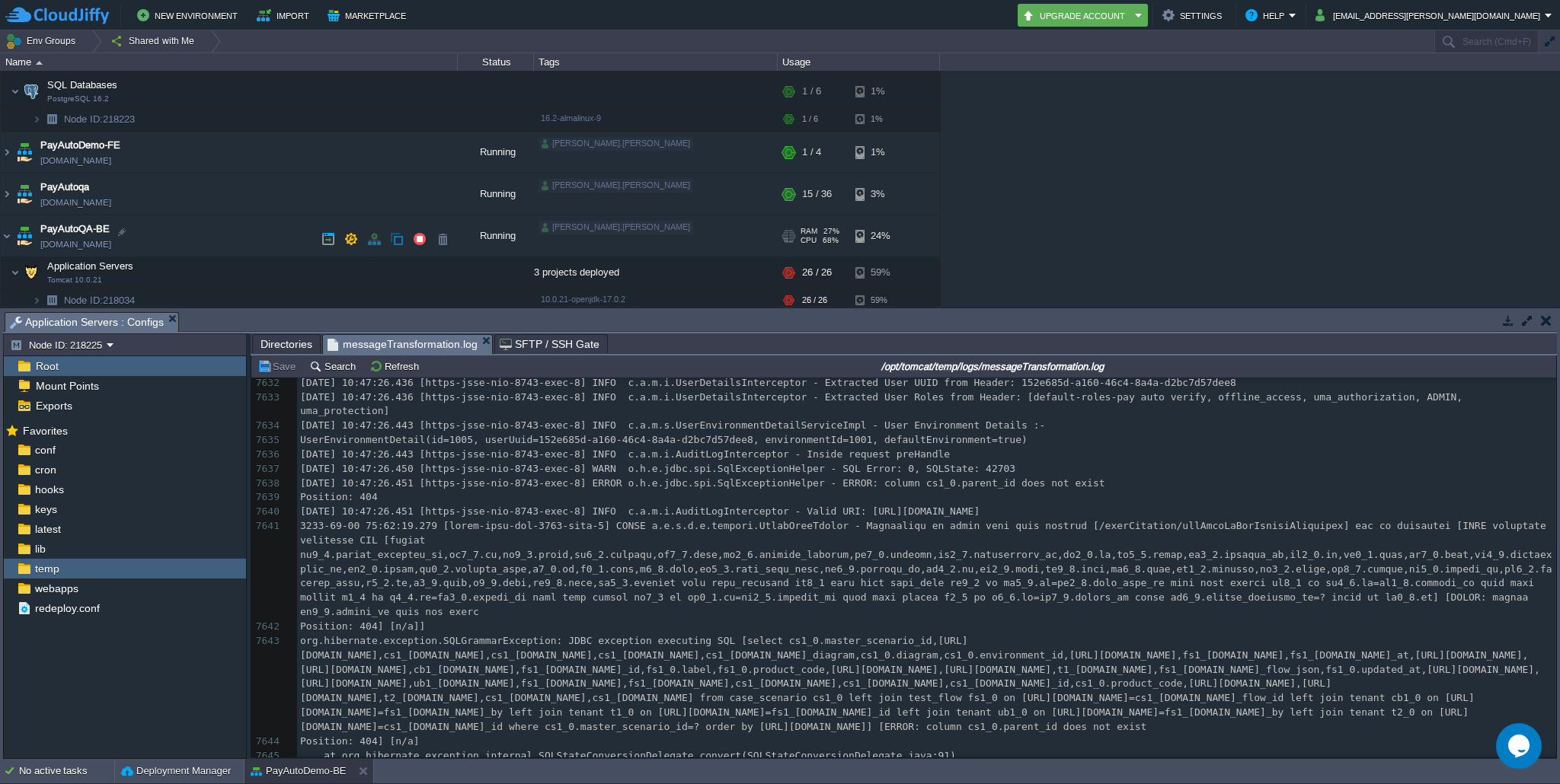
scroll to position [454, 0]
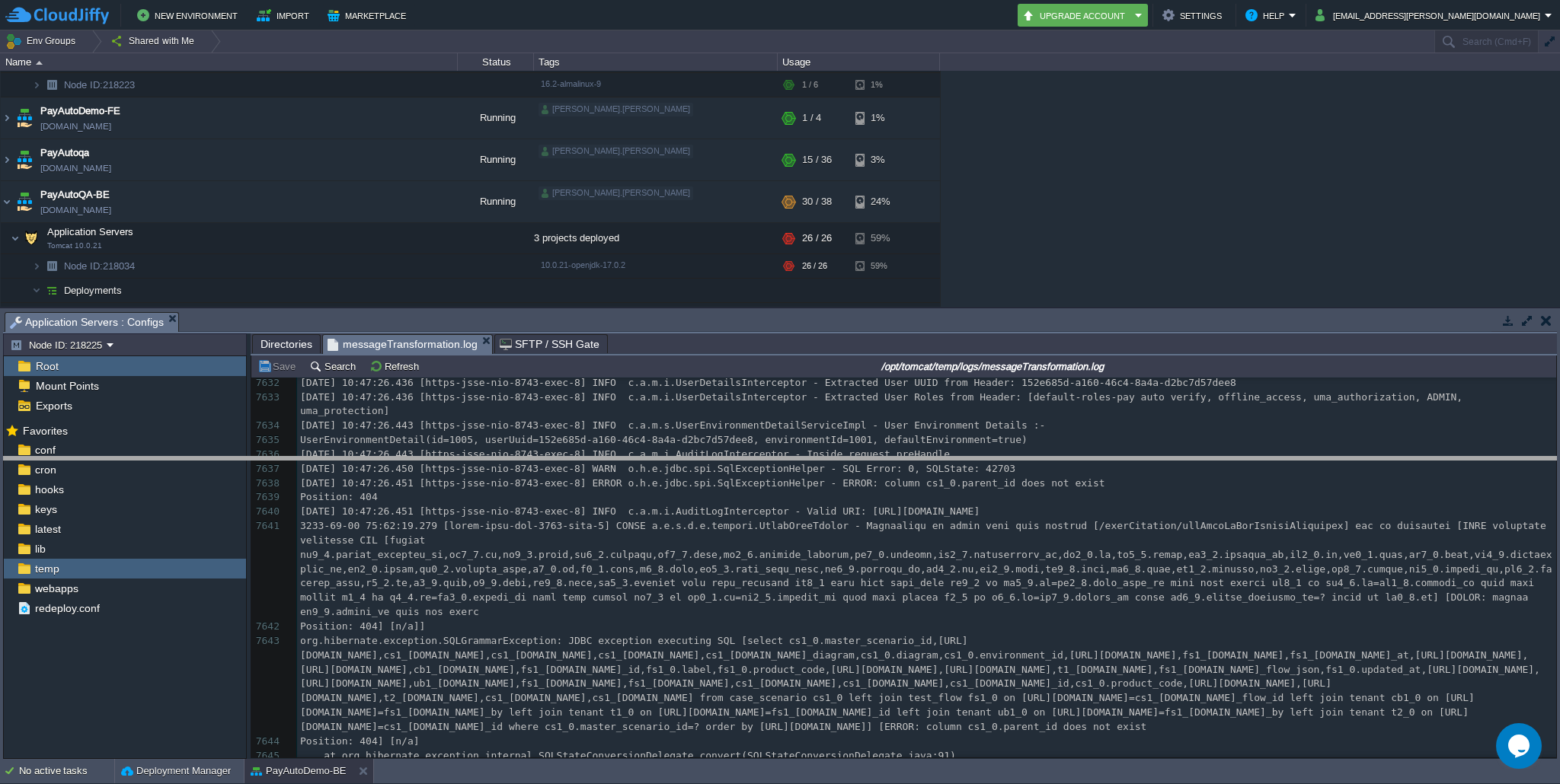
drag, startPoint x: 689, startPoint y: 315, endPoint x: 697, endPoint y: 481, distance: 166.2
click at [697, 481] on body "New Environment Import Marketplace Bonus ₹0.00 Upgrade Account Settings Help [E…" at bounding box center [780, 392] width 1560 height 784
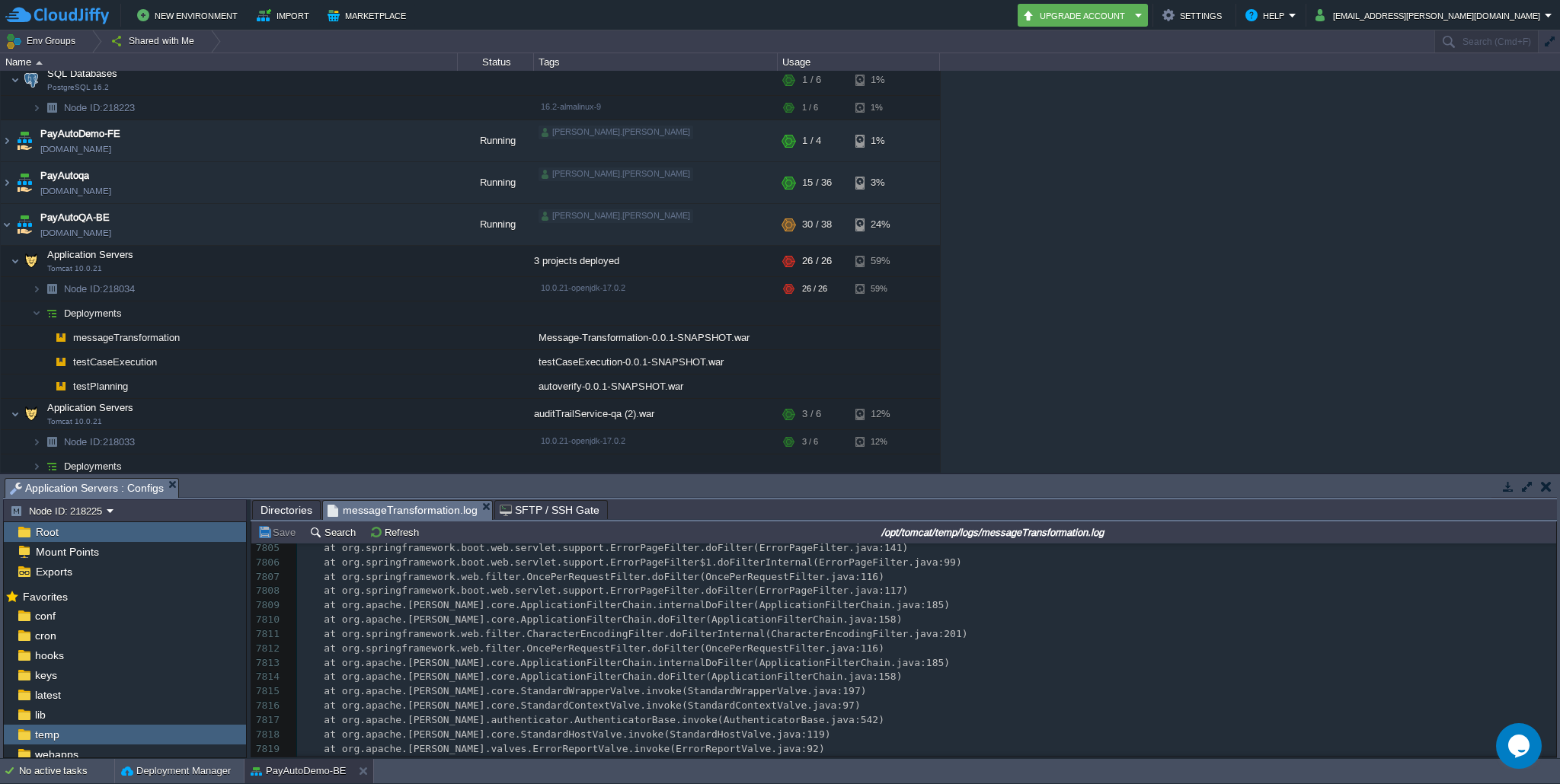
scroll to position [114965, 0]
click at [321, 265] on button "button" at bounding box center [321, 261] width 14 height 14
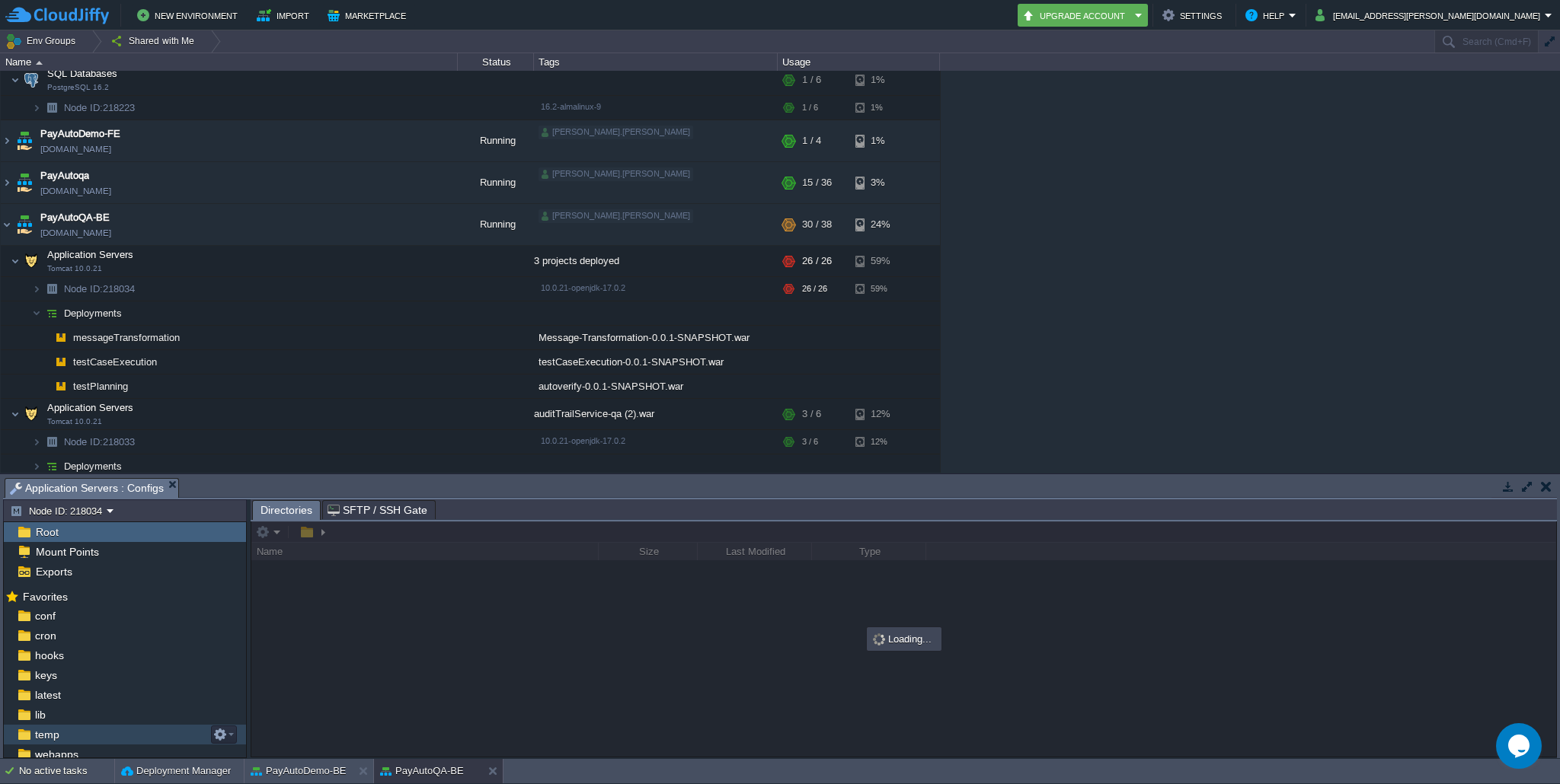
click at [126, 727] on div "temp" at bounding box center [125, 734] width 243 height 20
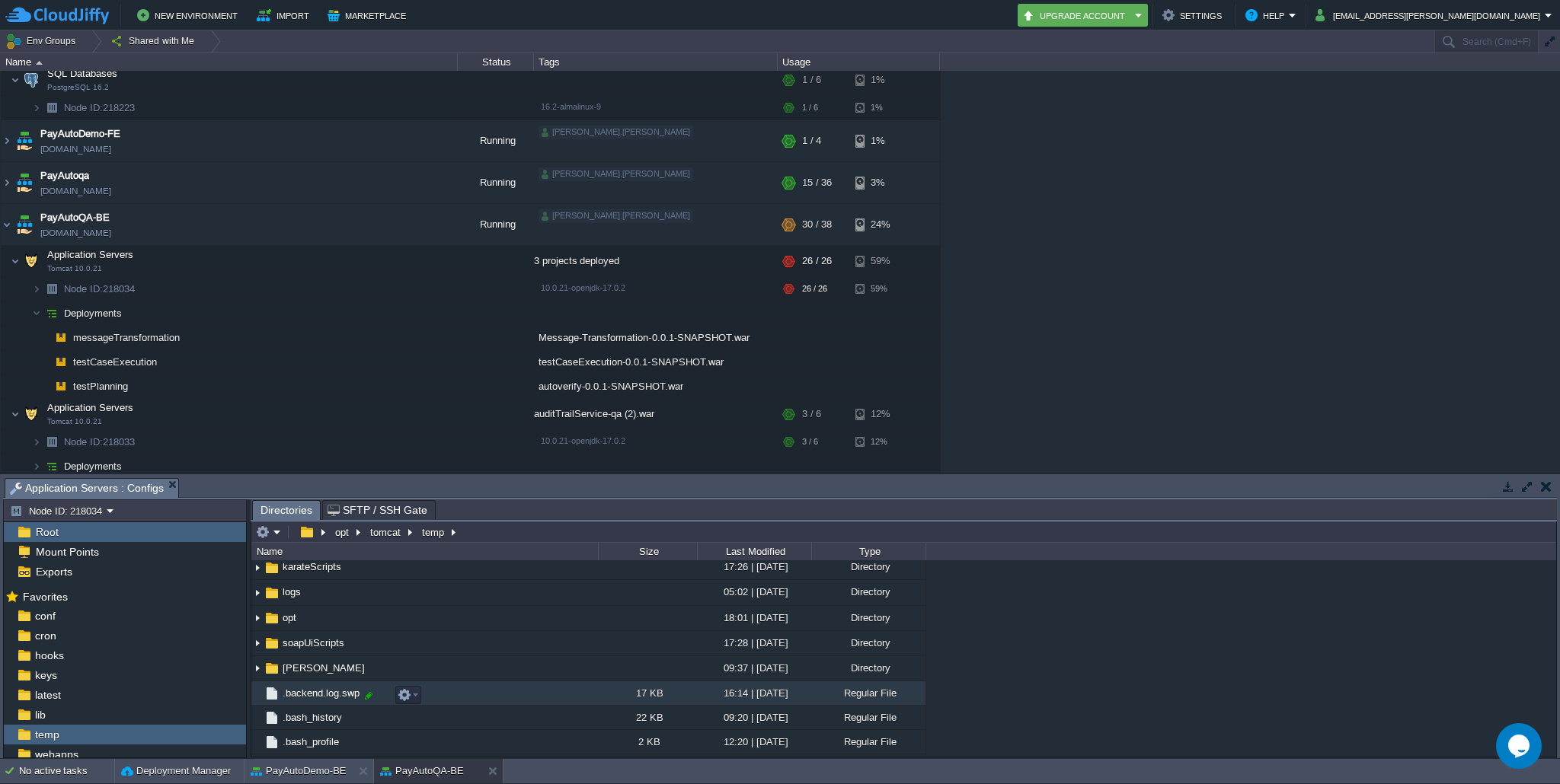
scroll to position [168, 0]
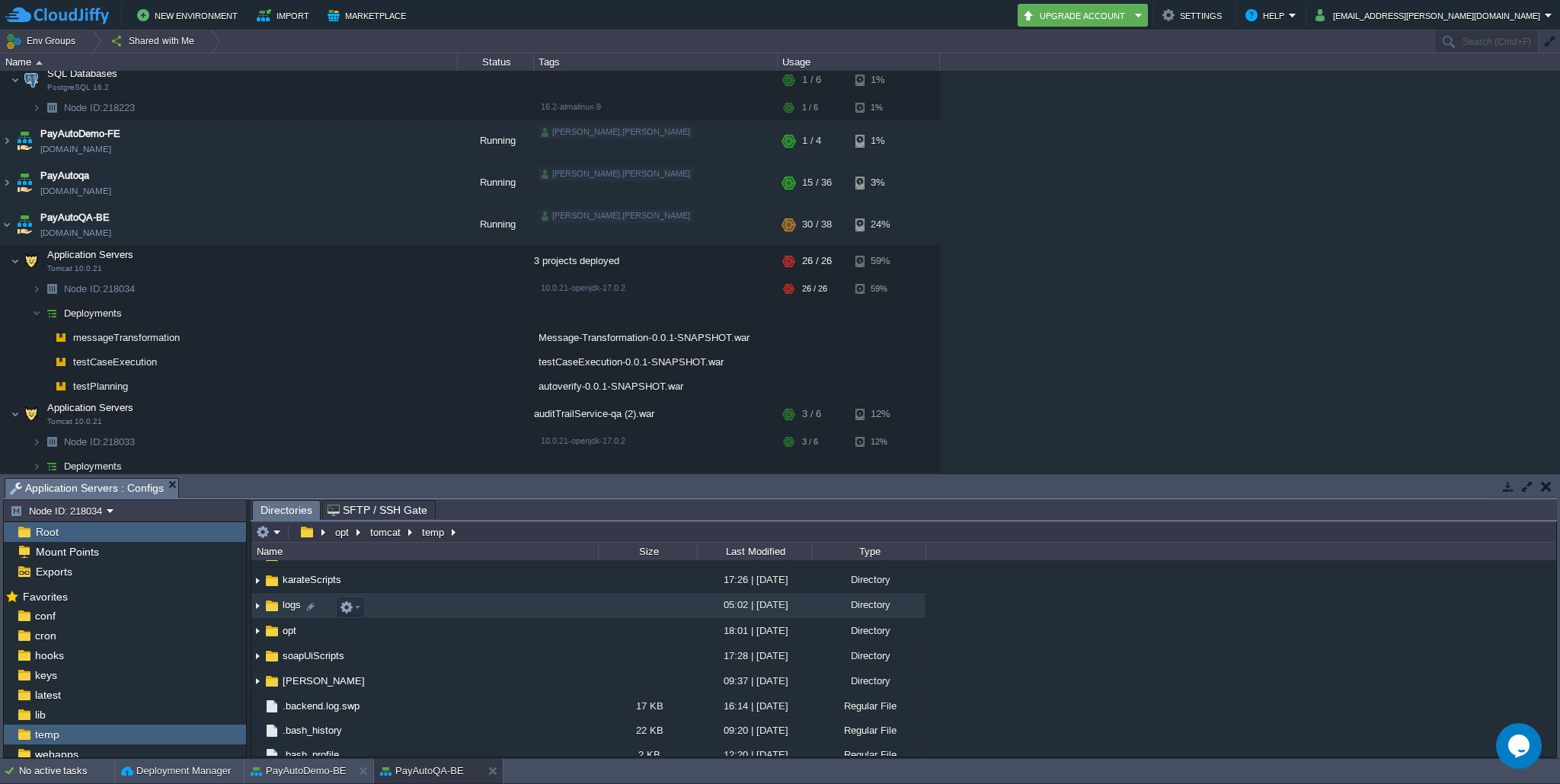
click at [255, 612] on img at bounding box center [258, 606] width 12 height 24
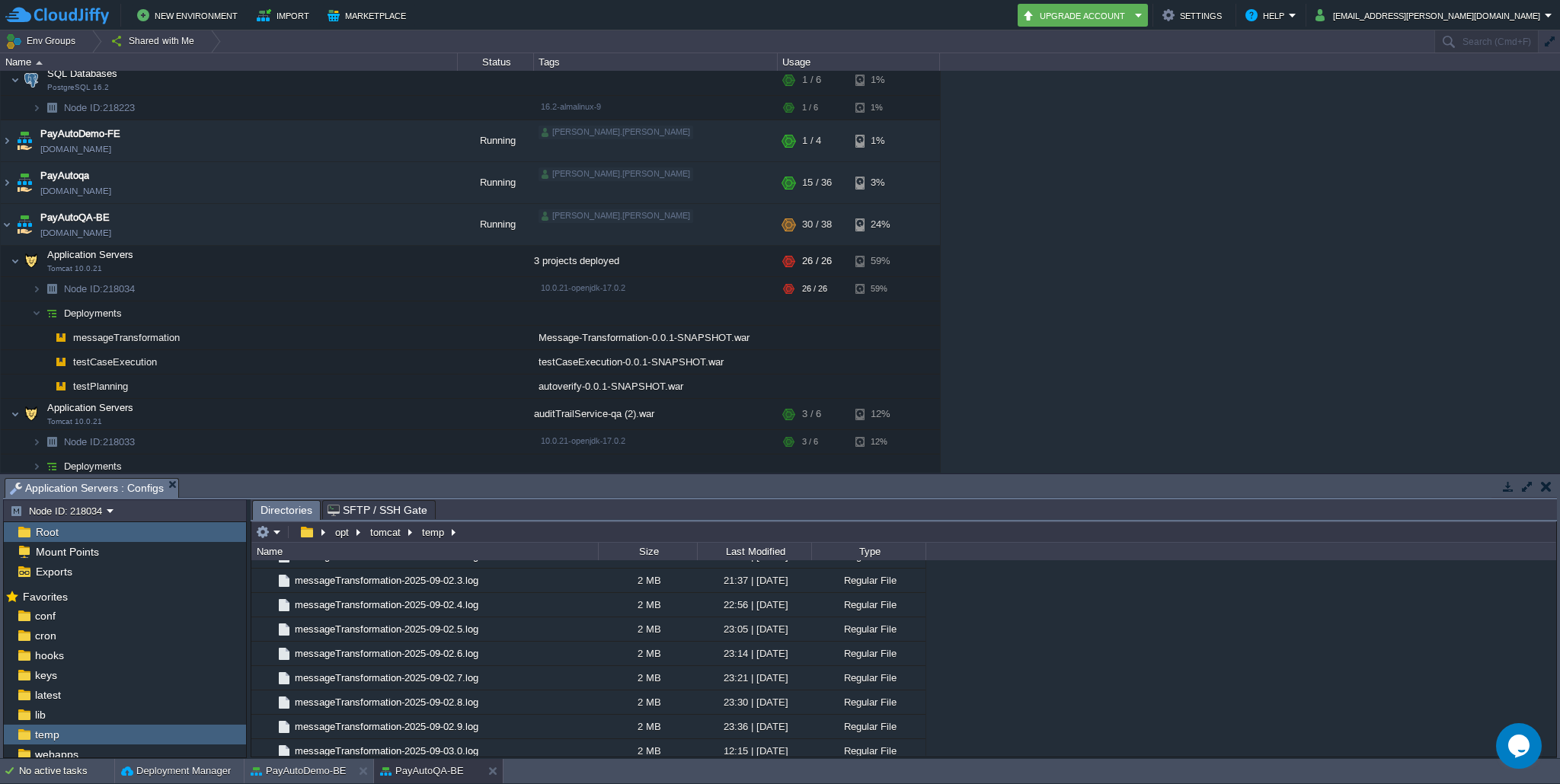
scroll to position [1097, 0]
click at [324, 766] on button "PayAutoDemo-BE" at bounding box center [298, 770] width 96 height 15
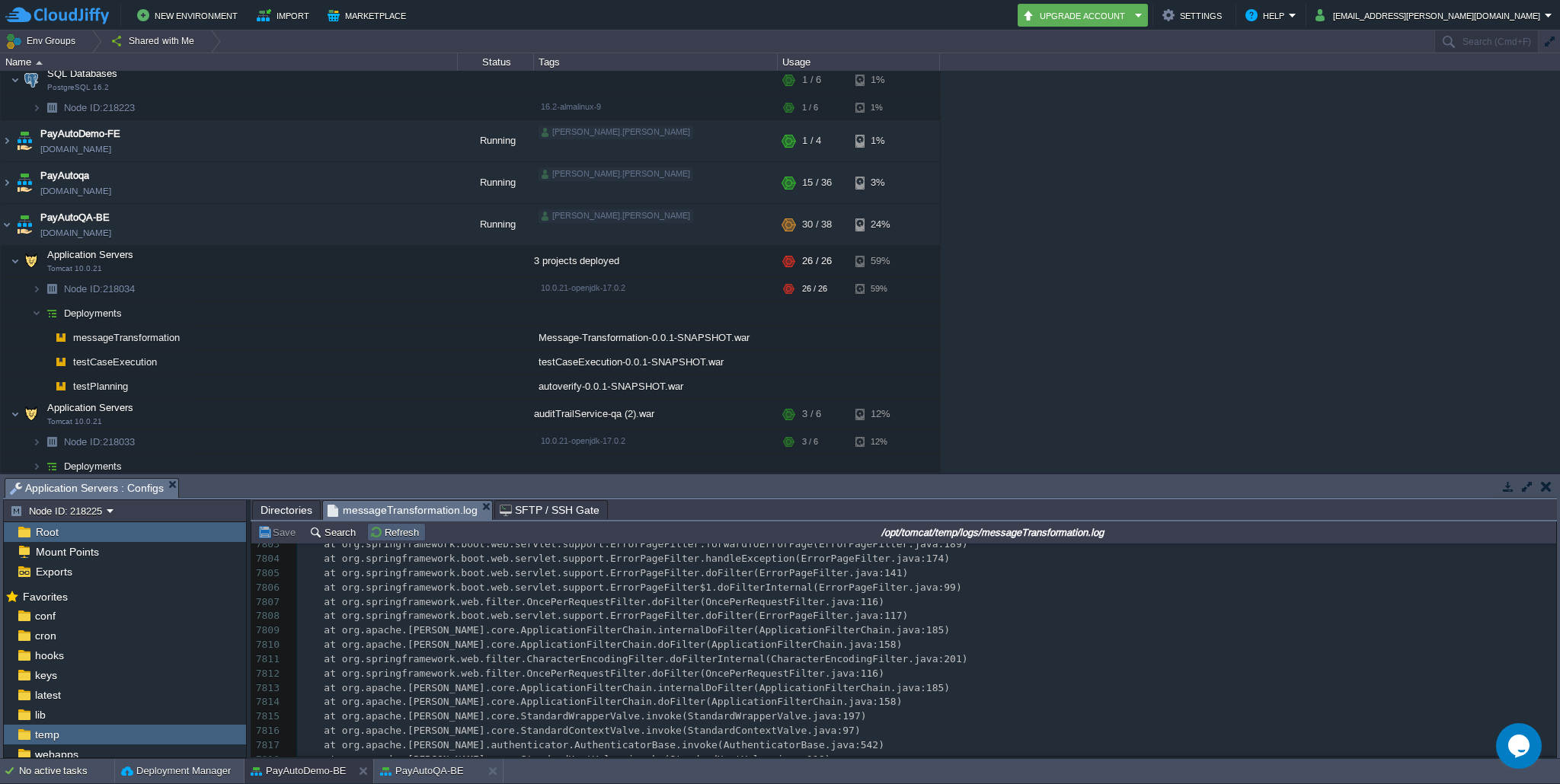
click at [397, 536] on button "Refresh" at bounding box center [397, 533] width 54 height 14
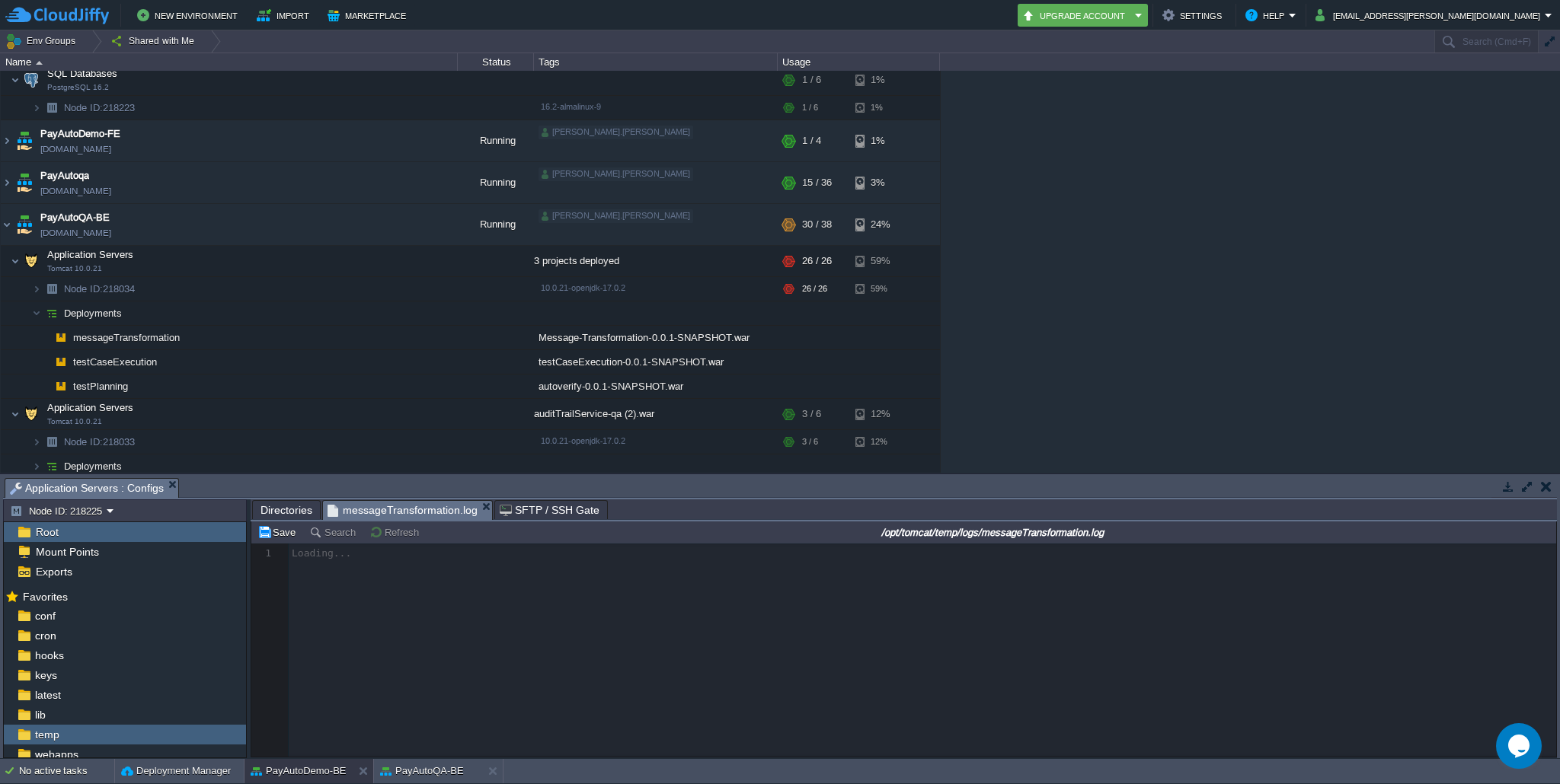
scroll to position [0, 0]
click at [276, 512] on span "Directories" at bounding box center [286, 510] width 52 height 18
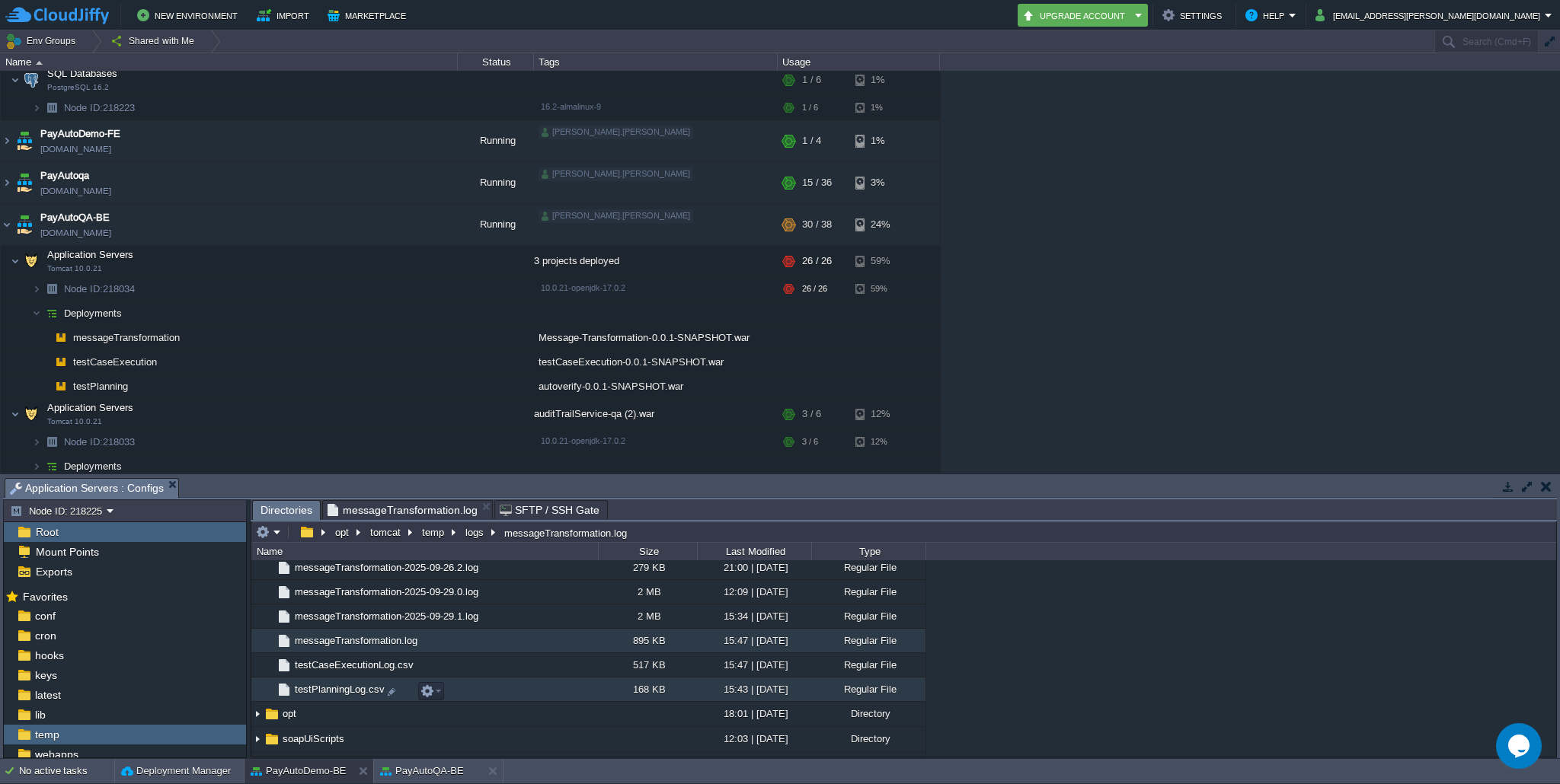
click at [319, 689] on span "testPlanningLog.csv" at bounding box center [339, 689] width 94 height 13
